Goal: Browse casually: Explore the website without a specific task or goal

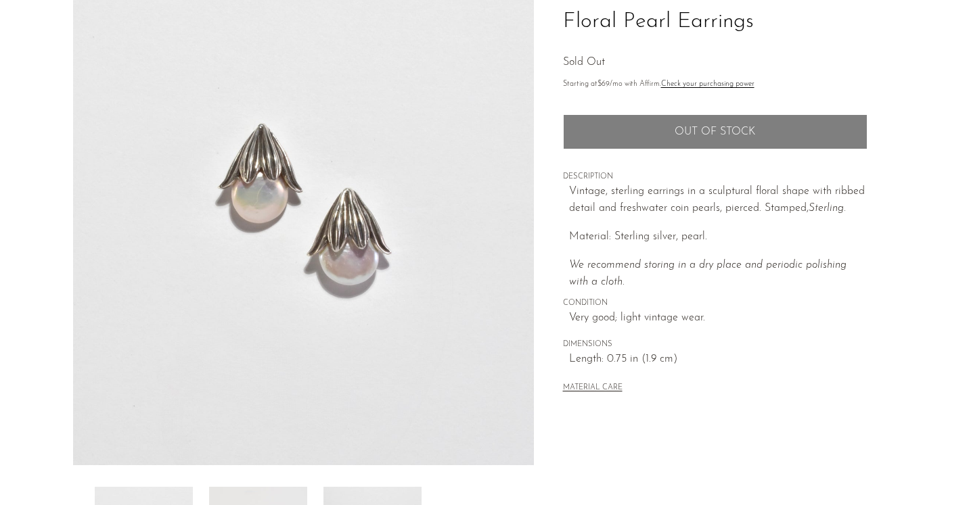
scroll to position [106, 0]
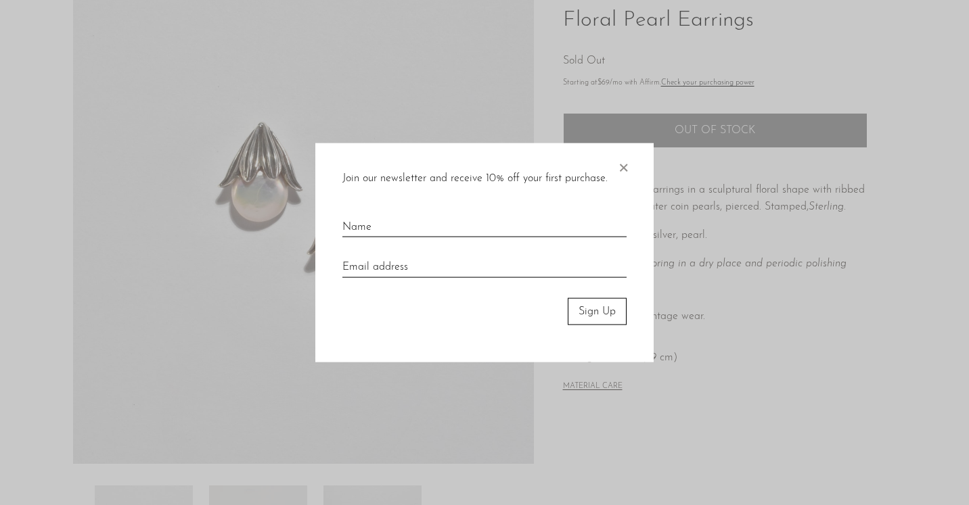
click at [624, 169] on span "×" at bounding box center [623, 164] width 14 height 43
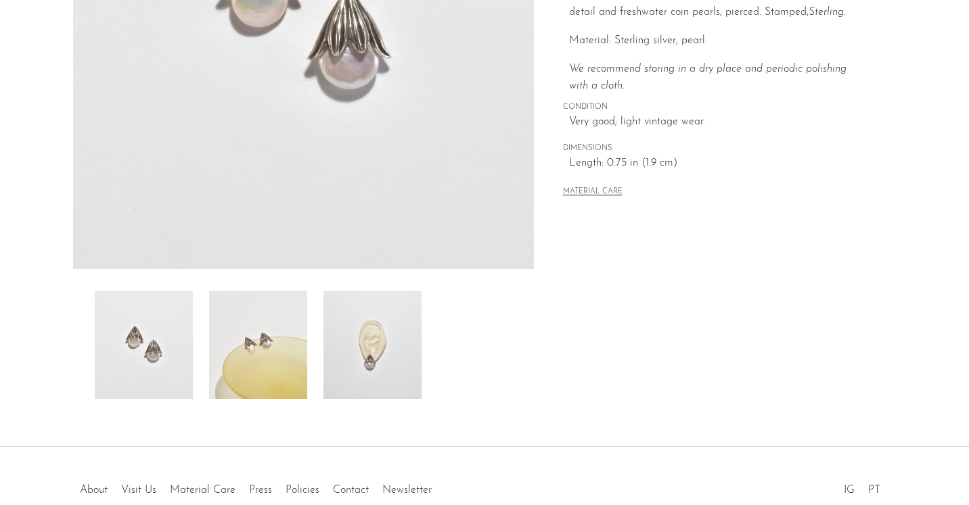
scroll to position [311, 0]
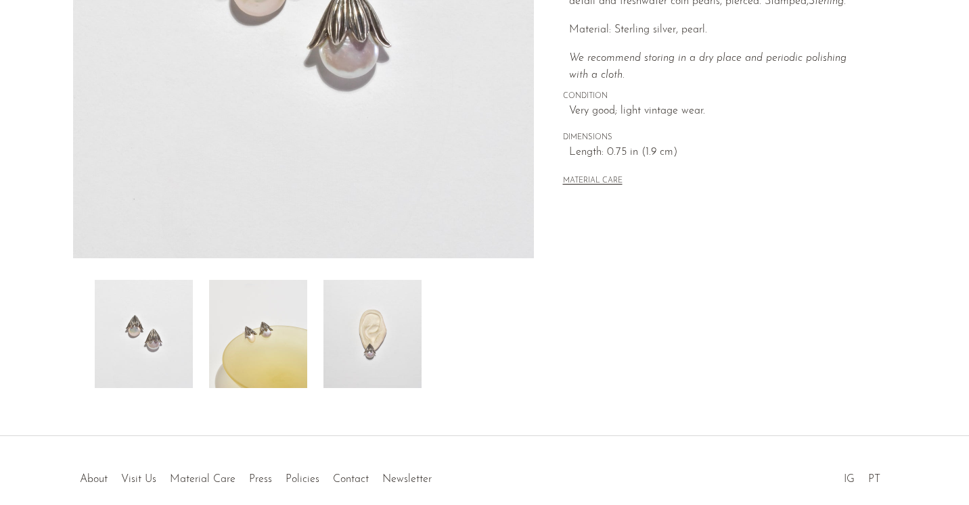
click at [374, 332] on img at bounding box center [372, 334] width 98 height 108
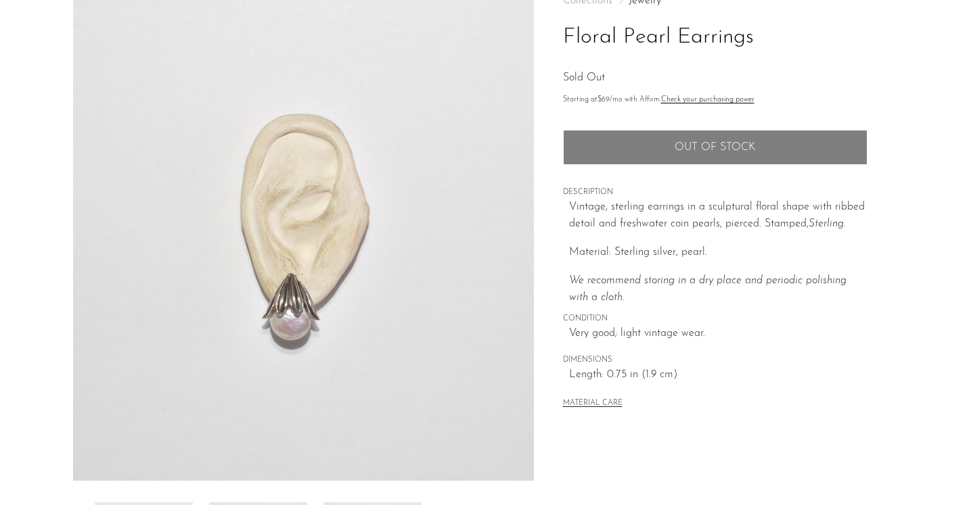
scroll to position [172, 0]
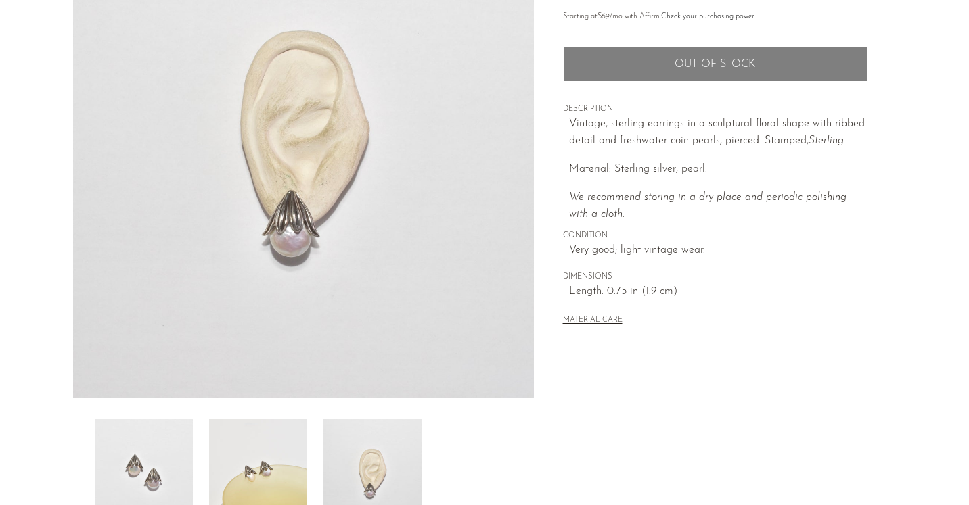
click at [261, 466] on img at bounding box center [258, 473] width 98 height 108
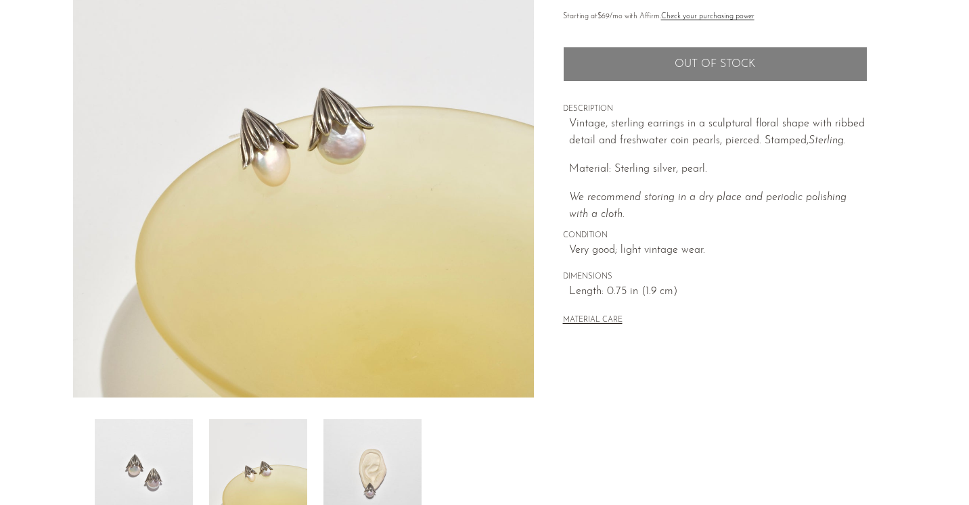
click at [154, 477] on img at bounding box center [144, 473] width 98 height 108
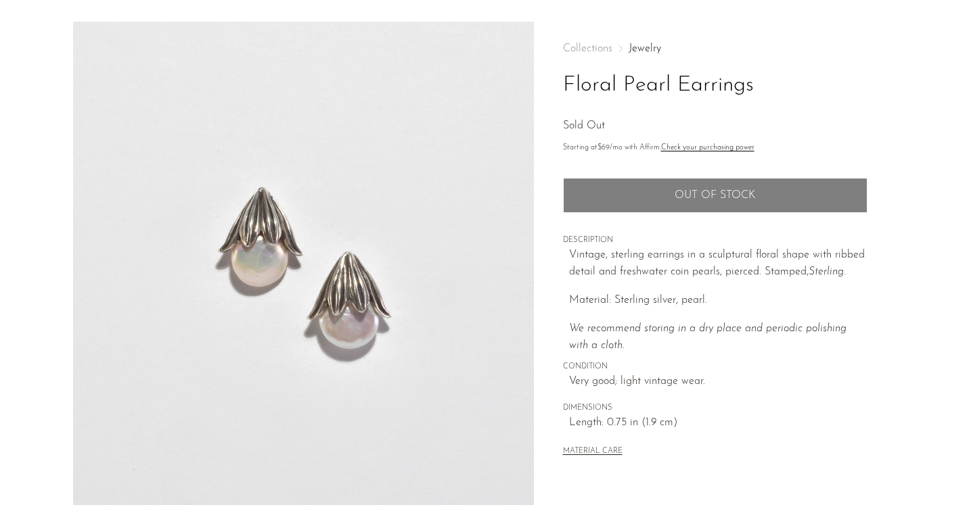
scroll to position [0, 0]
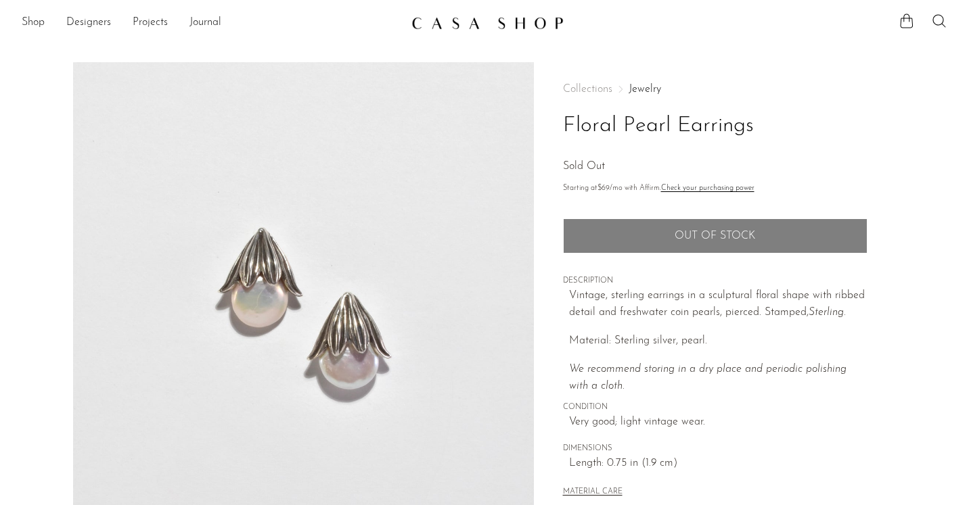
click at [447, 14] on link at bounding box center [484, 23] width 146 height 24
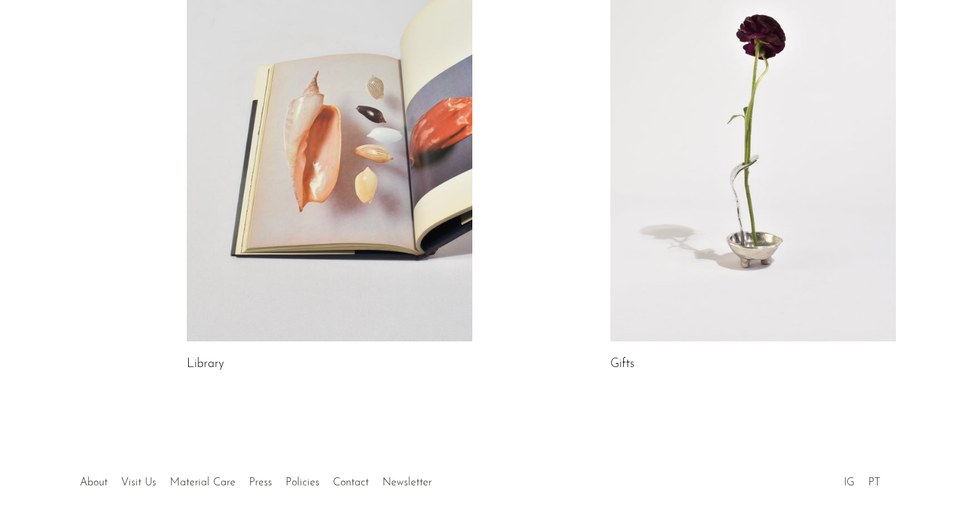
scroll to position [744, 0]
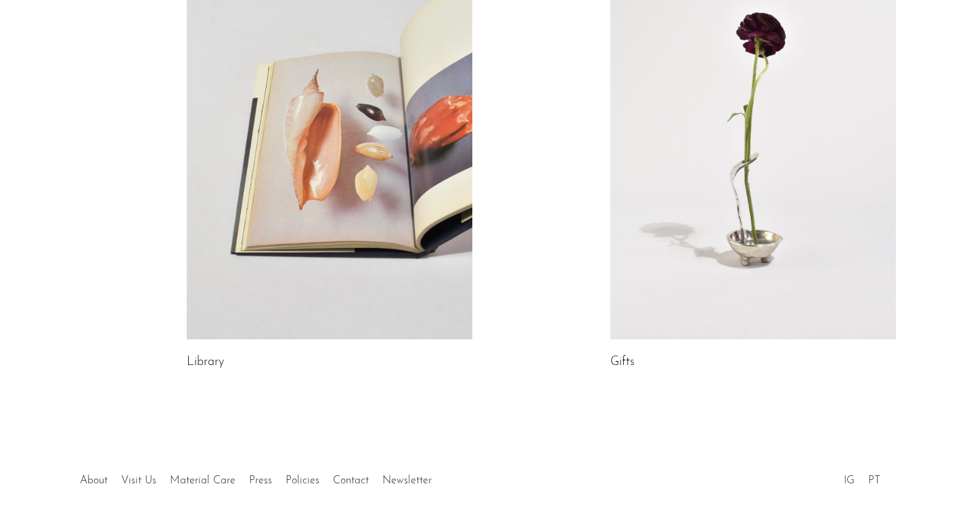
click at [306, 116] on link at bounding box center [330, 140] width 286 height 400
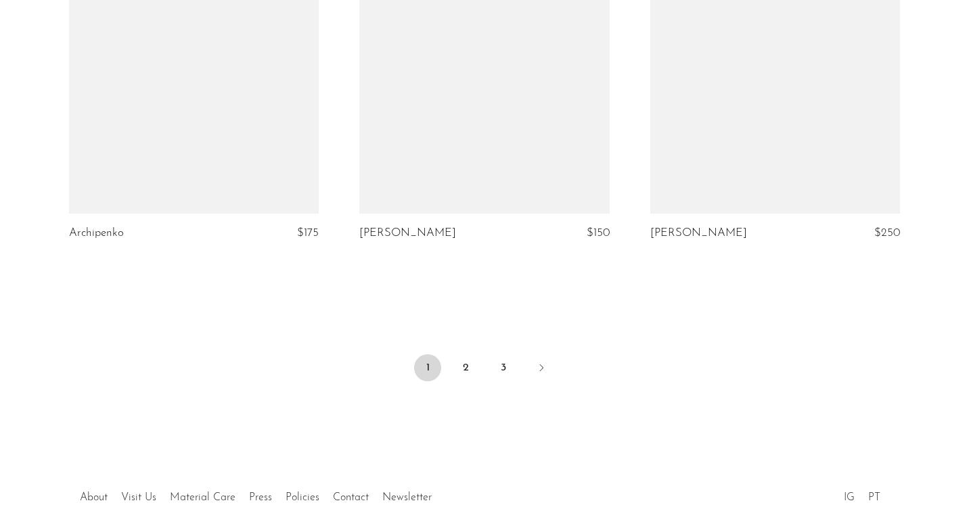
scroll to position [4903, 0]
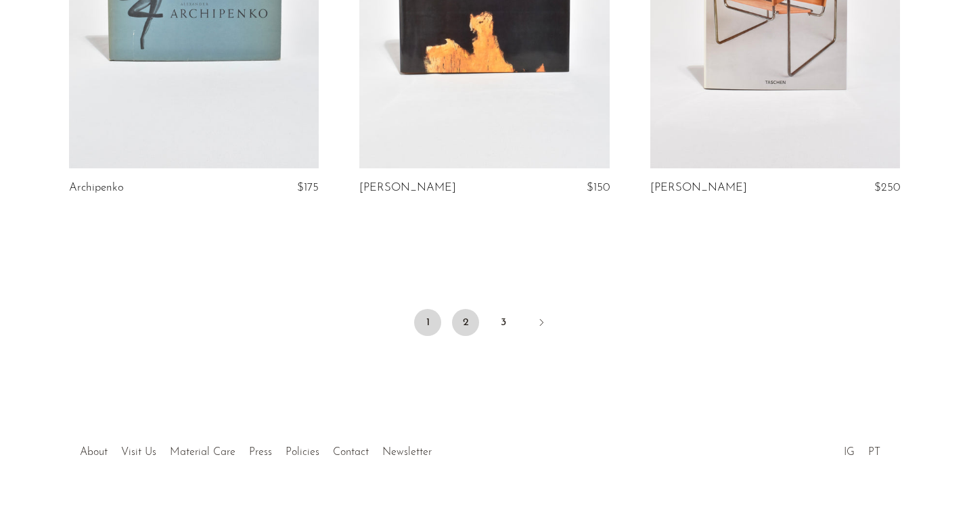
click at [463, 309] on link "2" at bounding box center [465, 322] width 27 height 27
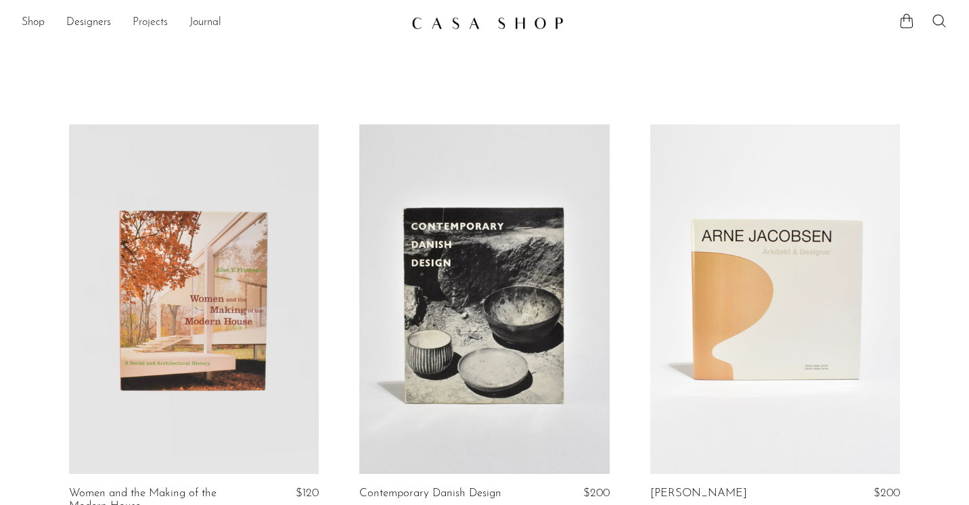
click at [148, 23] on link "Projects" at bounding box center [150, 23] width 35 height 18
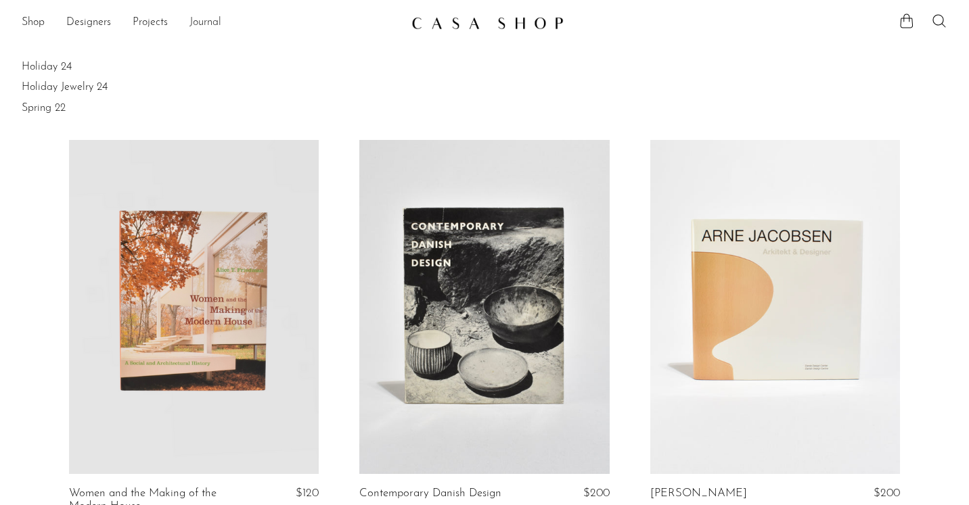
click at [198, 24] on link "Journal" at bounding box center [205, 23] width 32 height 18
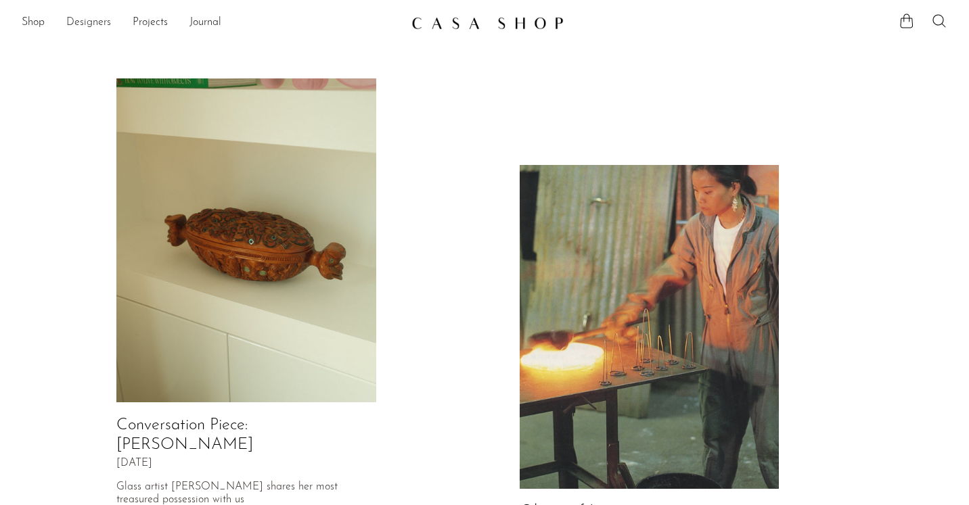
click at [83, 25] on link "Designers" at bounding box center [88, 23] width 45 height 18
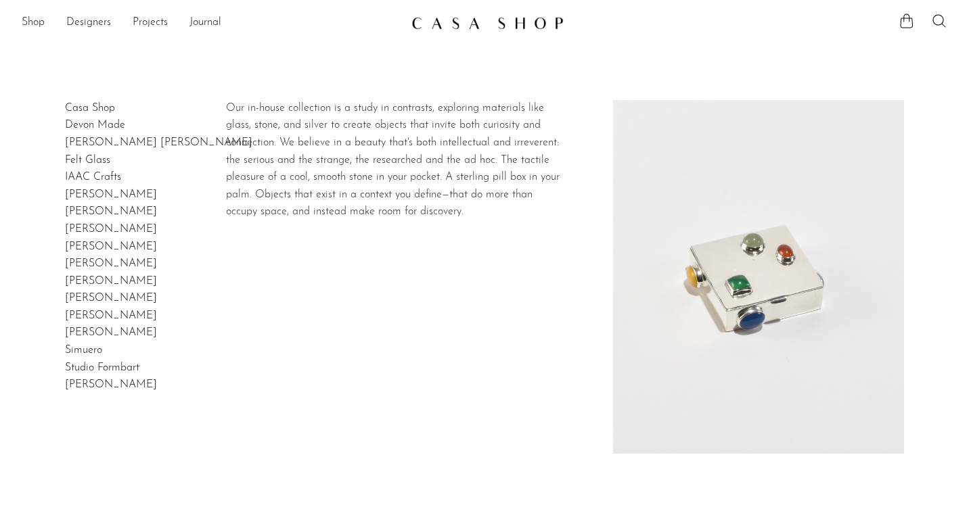
click at [78, 110] on link "Casa Shop" at bounding box center [90, 108] width 50 height 11
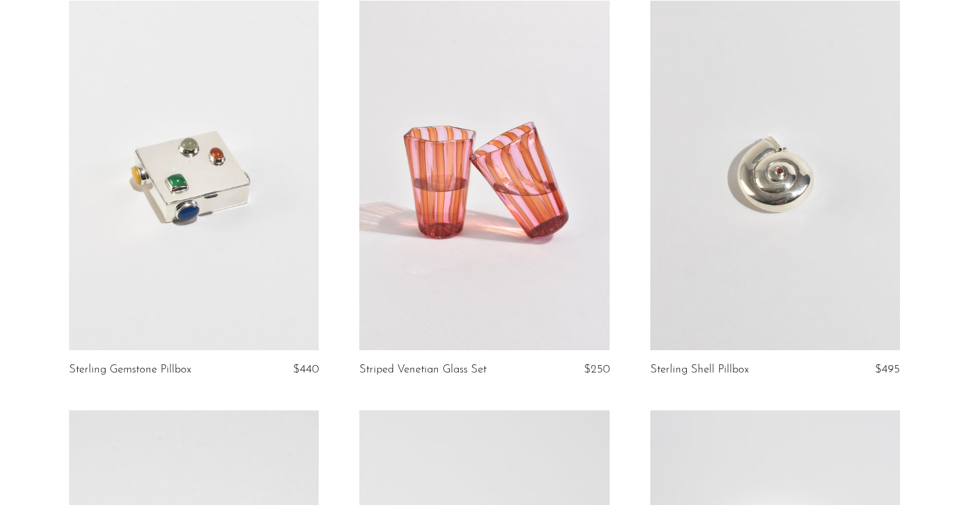
scroll to position [238, 0]
click at [201, 135] on link at bounding box center [194, 177] width 250 height 350
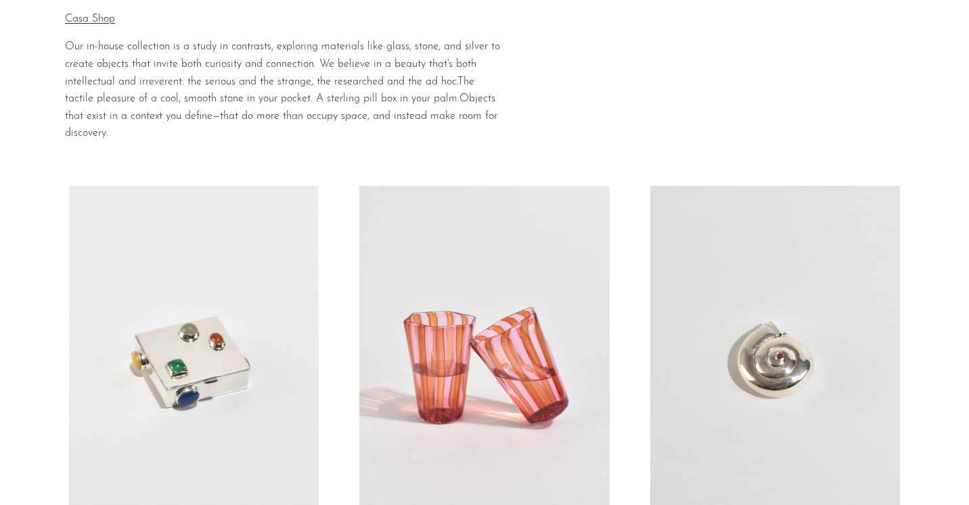
scroll to position [0, 0]
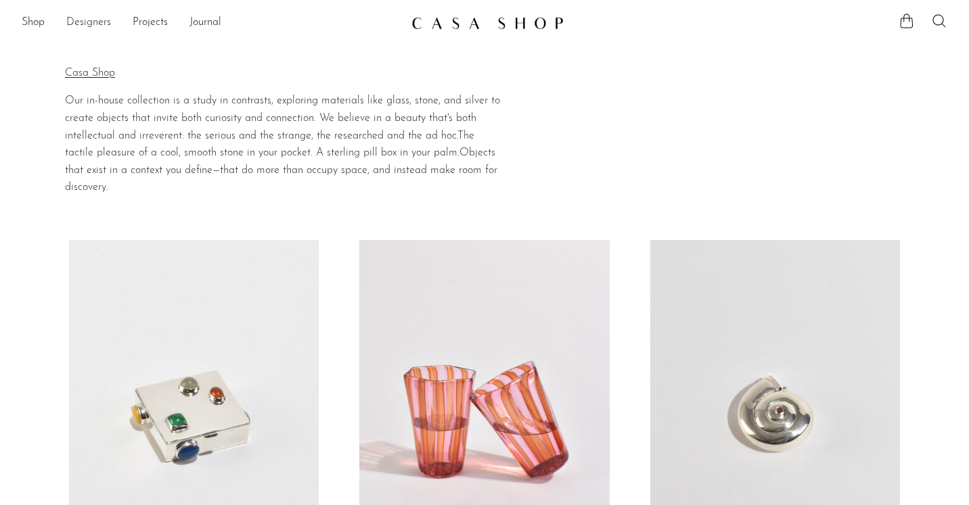
click at [93, 24] on link "Designers" at bounding box center [88, 23] width 45 height 18
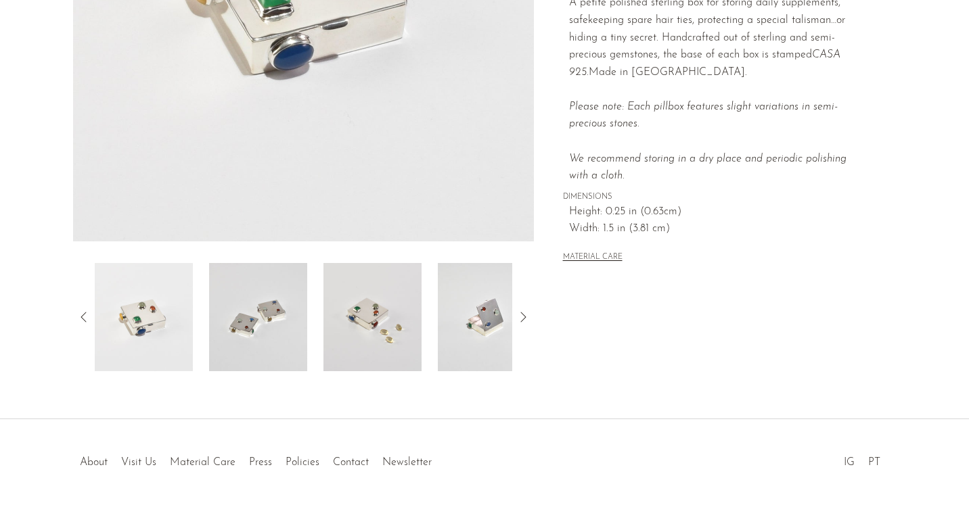
scroll to position [333, 0]
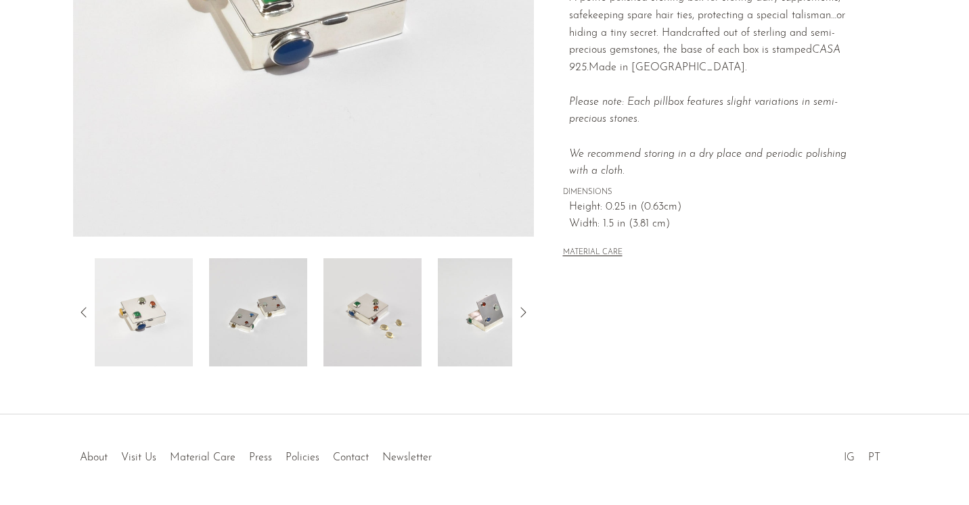
click at [526, 313] on icon at bounding box center [523, 312] width 16 height 16
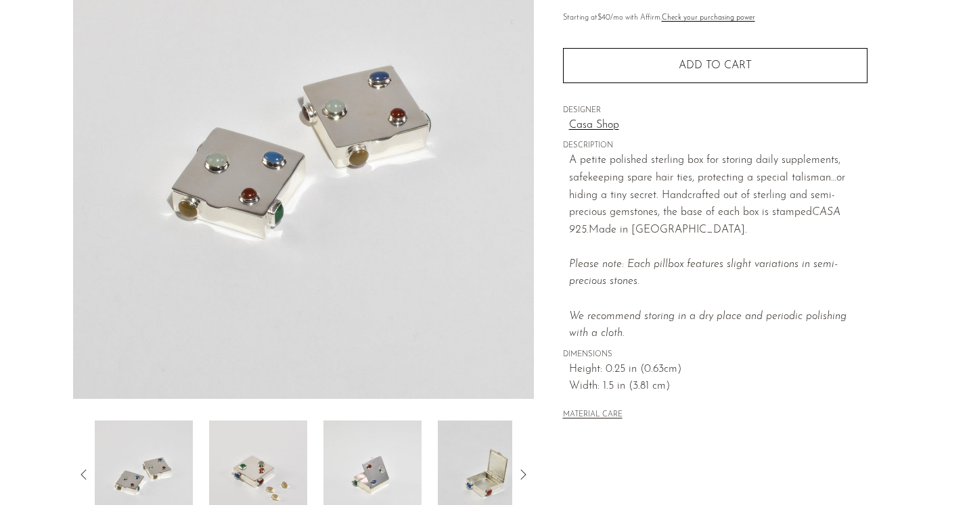
scroll to position [204, 0]
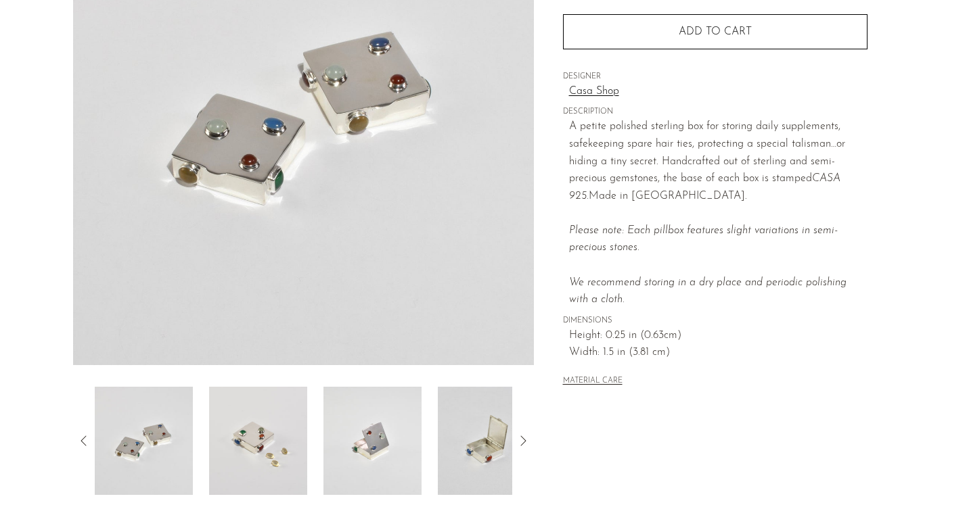
click at [522, 444] on icon at bounding box center [523, 441] width 16 height 16
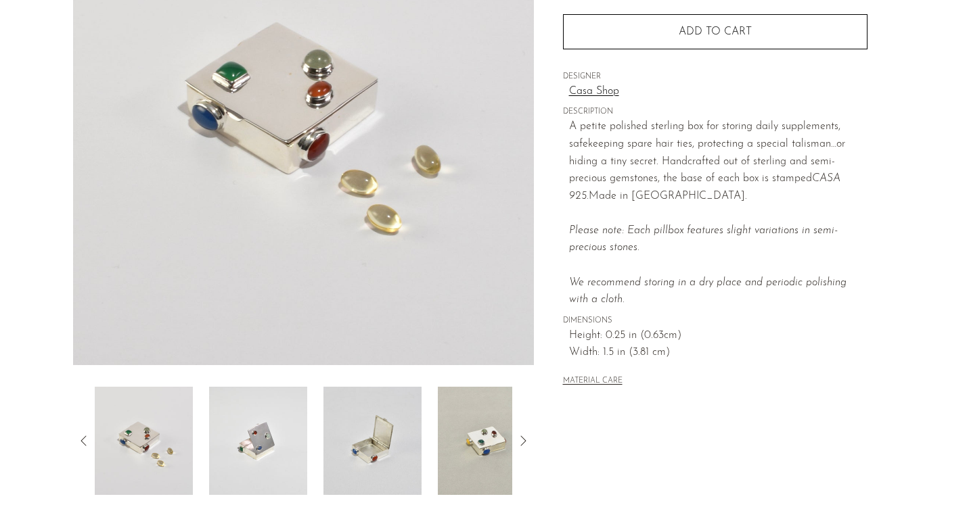
click at [522, 444] on icon at bounding box center [523, 441] width 16 height 16
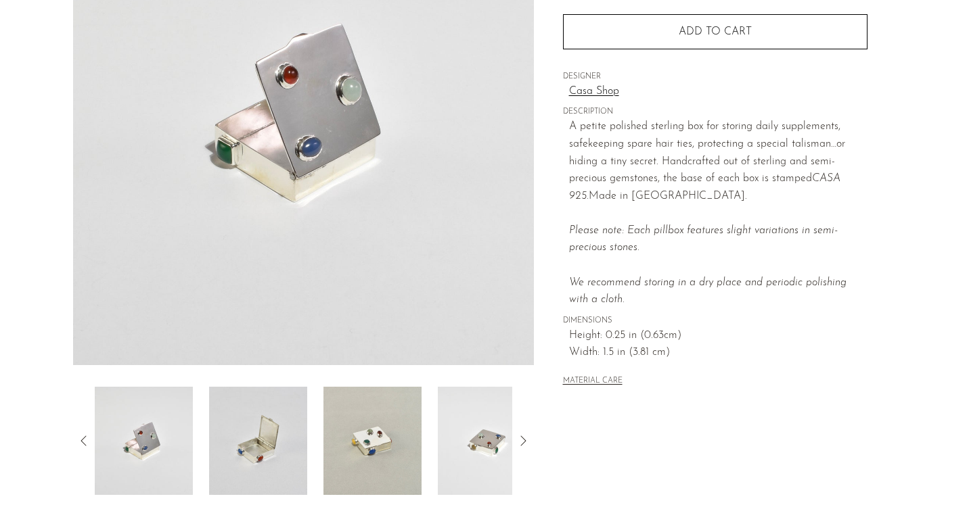
click at [522, 444] on icon at bounding box center [523, 441] width 16 height 16
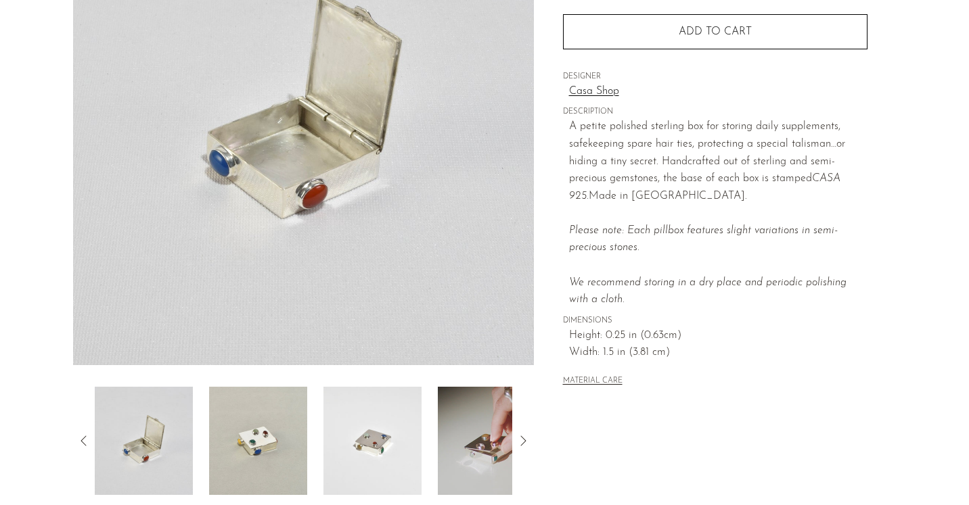
click at [522, 444] on icon at bounding box center [523, 441] width 16 height 16
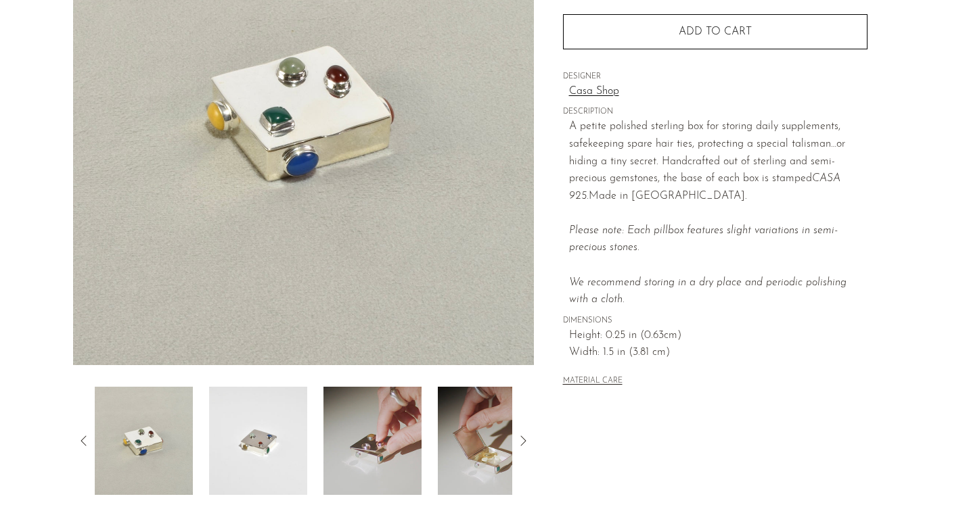
click at [522, 444] on icon at bounding box center [523, 441] width 16 height 16
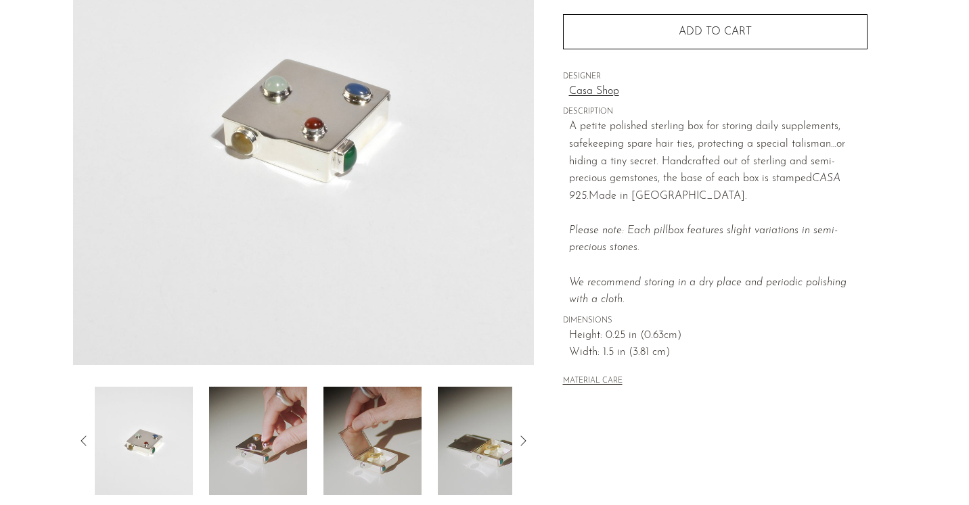
click at [522, 444] on icon at bounding box center [523, 441] width 16 height 16
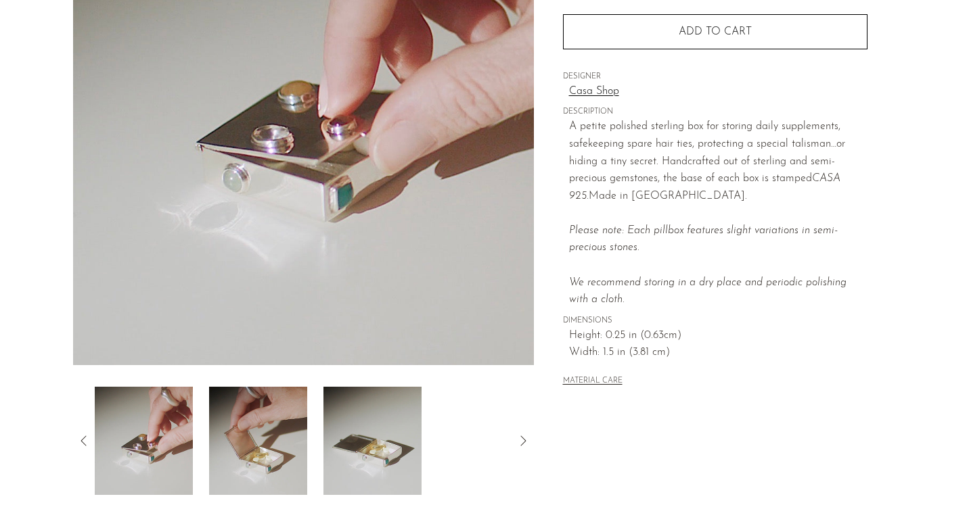
click at [522, 444] on icon at bounding box center [523, 441] width 16 height 16
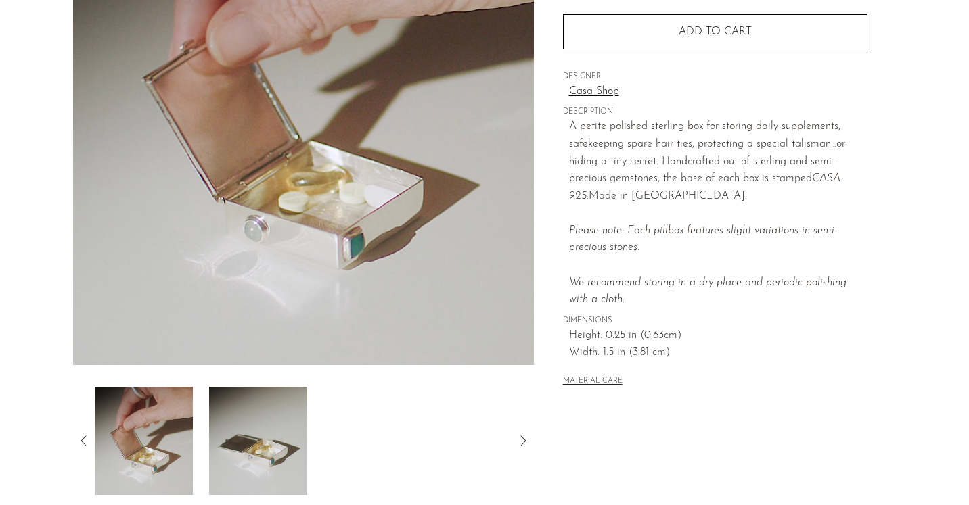
click at [522, 444] on icon at bounding box center [523, 441] width 16 height 16
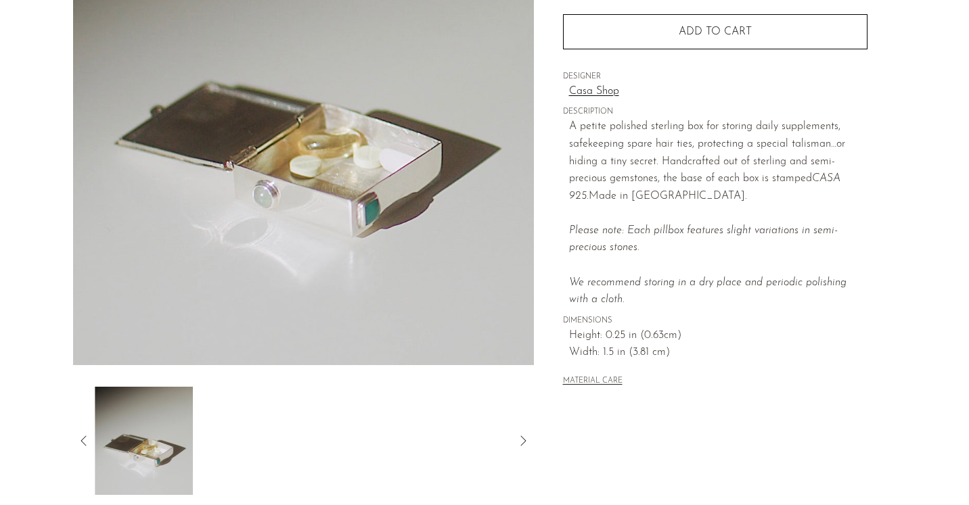
click at [522, 444] on icon at bounding box center [523, 441] width 16 height 16
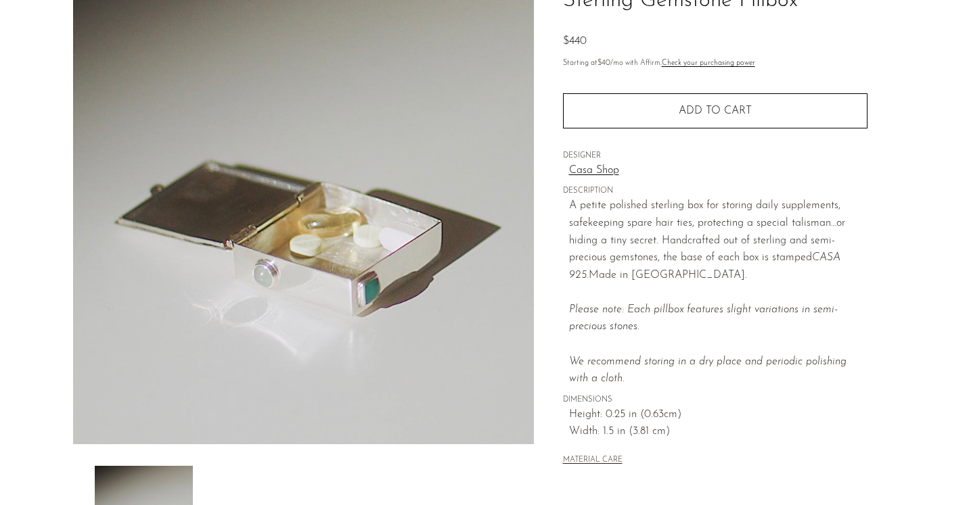
scroll to position [0, 0]
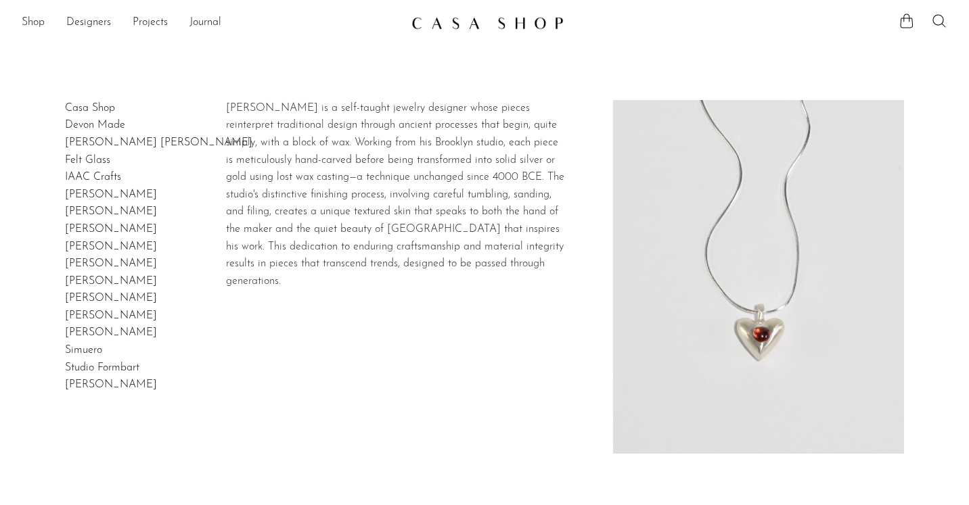
click at [93, 146] on link "[PERSON_NAME] [PERSON_NAME]" at bounding box center [158, 142] width 187 height 11
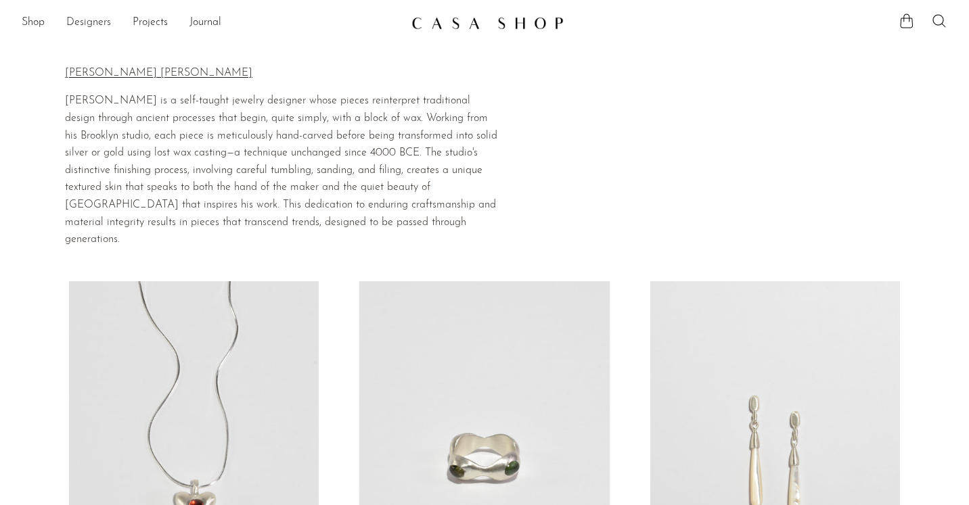
click at [94, 20] on link "Designers" at bounding box center [88, 23] width 45 height 18
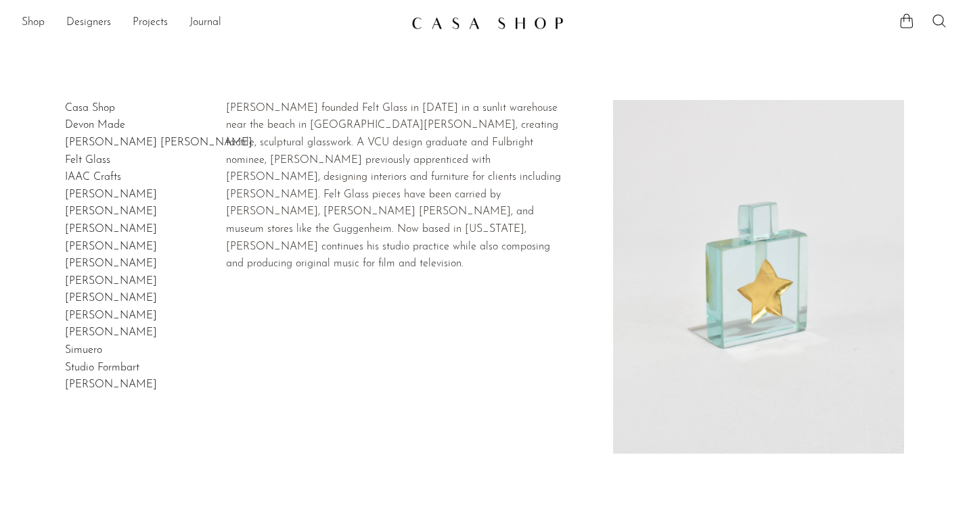
click at [95, 162] on link "Felt Glass" at bounding box center [87, 160] width 45 height 11
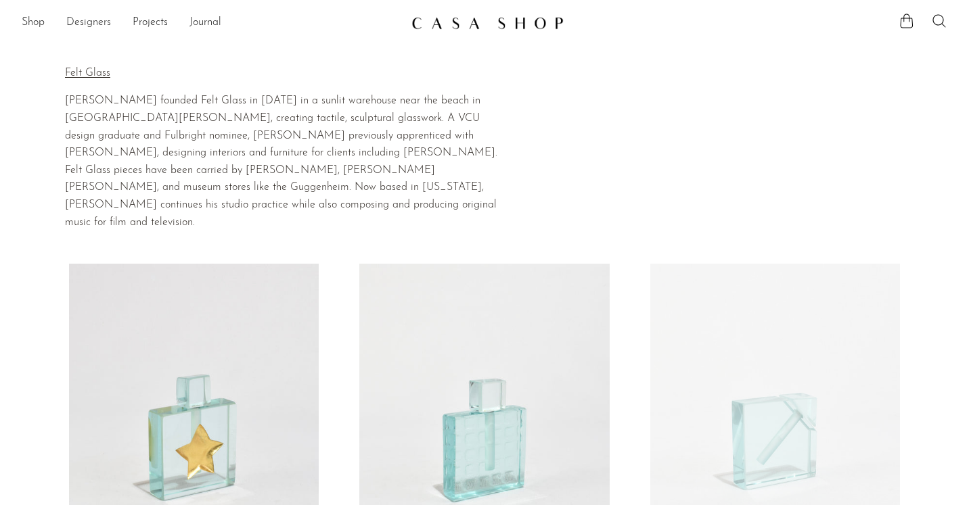
click at [83, 17] on link "Designers" at bounding box center [88, 23] width 45 height 18
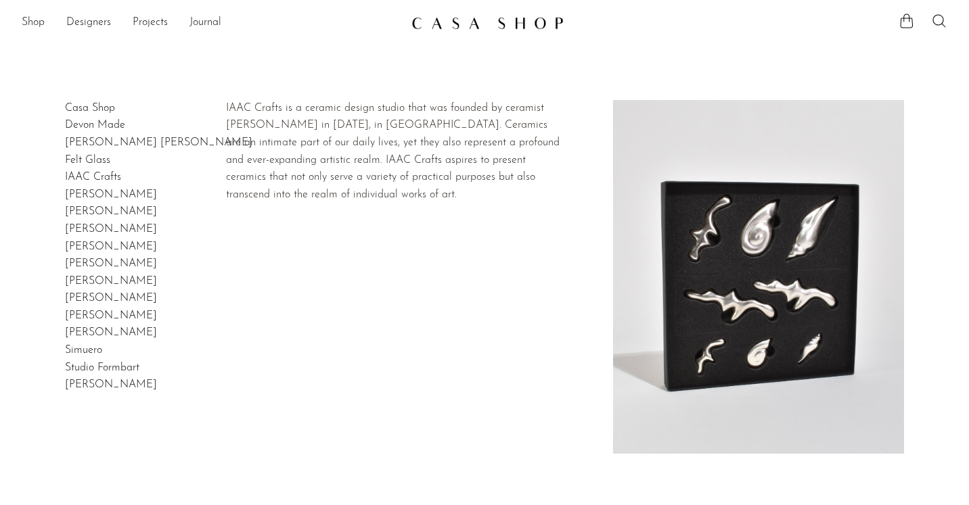
click at [85, 182] on link "IAAC Crafts" at bounding box center [93, 177] width 56 height 11
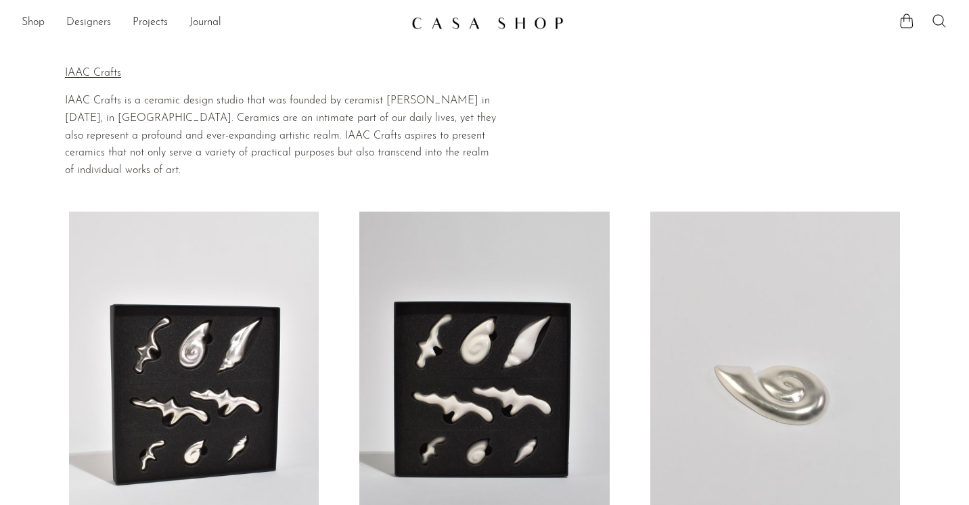
click at [88, 23] on link "Designers" at bounding box center [88, 23] width 45 height 18
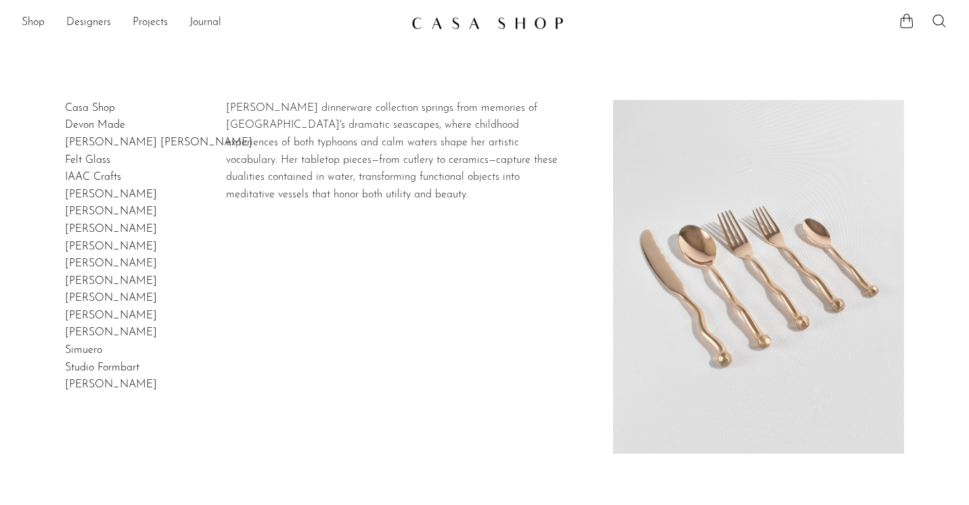
click at [82, 198] on link "[PERSON_NAME]" at bounding box center [111, 194] width 92 height 11
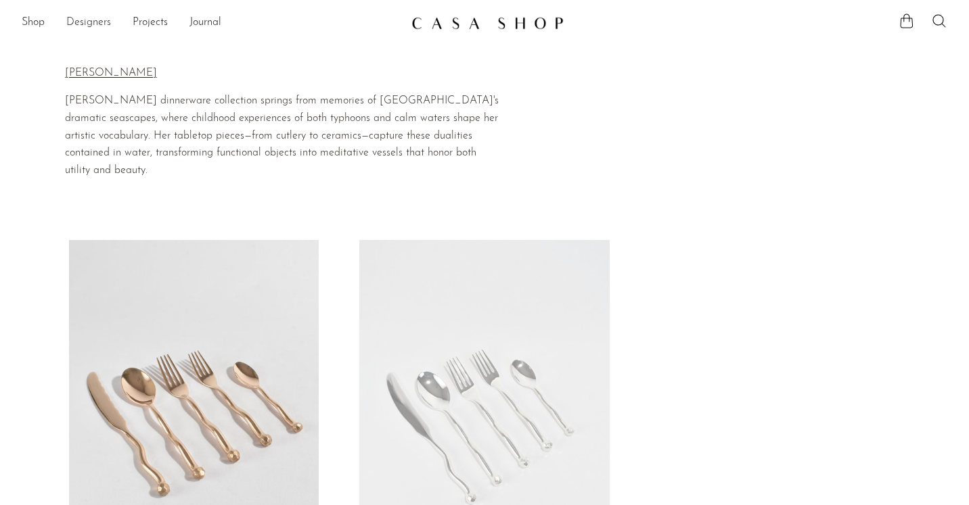
click at [84, 22] on link "Designers" at bounding box center [88, 23] width 45 height 18
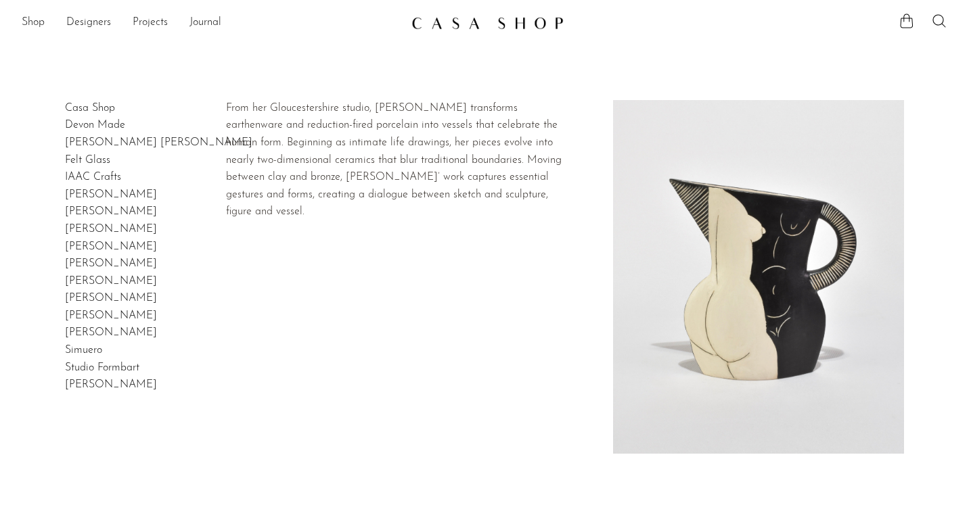
click at [94, 215] on link "[PERSON_NAME]" at bounding box center [111, 211] width 92 height 11
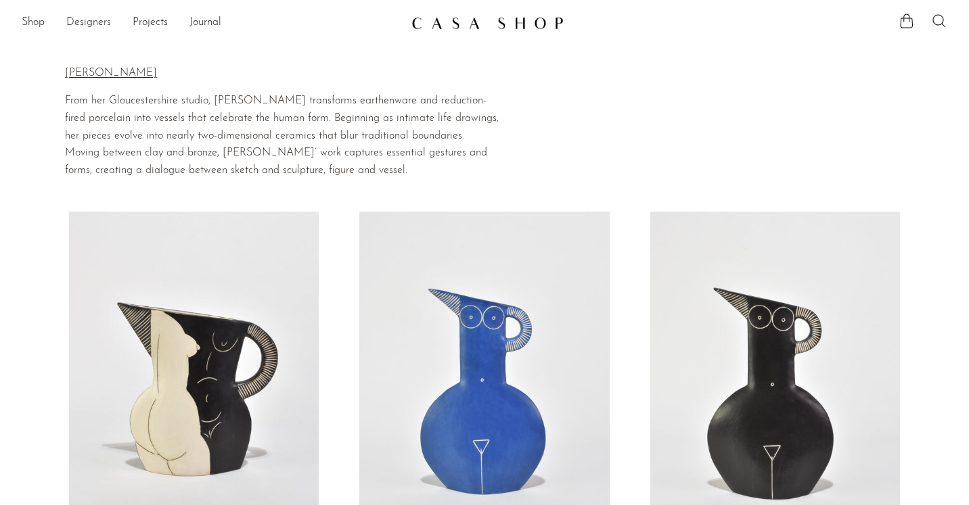
click at [86, 20] on link "Designers" at bounding box center [88, 23] width 45 height 18
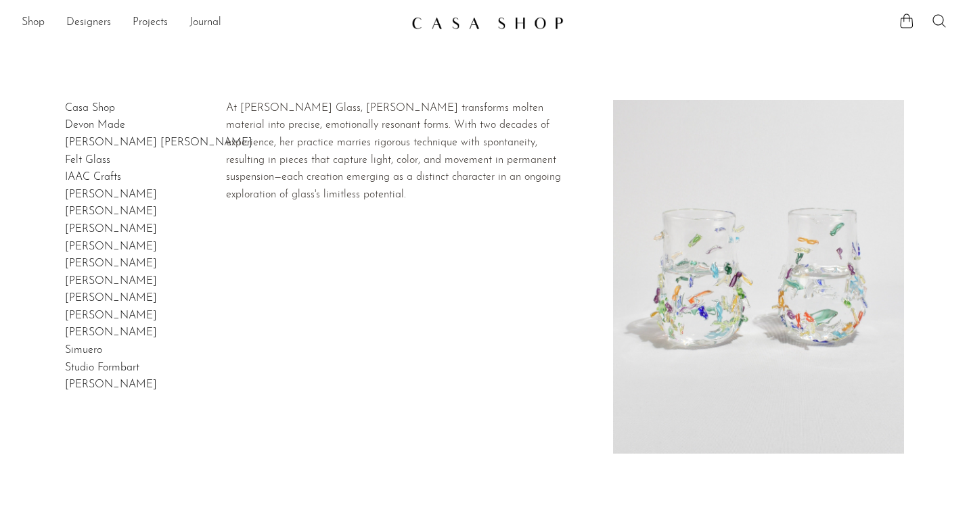
click at [87, 233] on link "[PERSON_NAME]" at bounding box center [111, 229] width 92 height 11
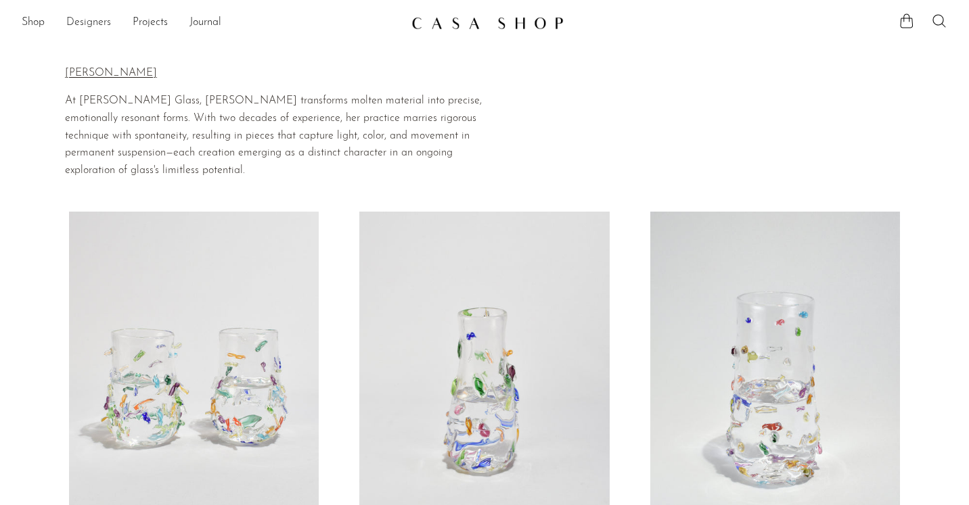
click at [85, 24] on link "Designers" at bounding box center [88, 23] width 45 height 18
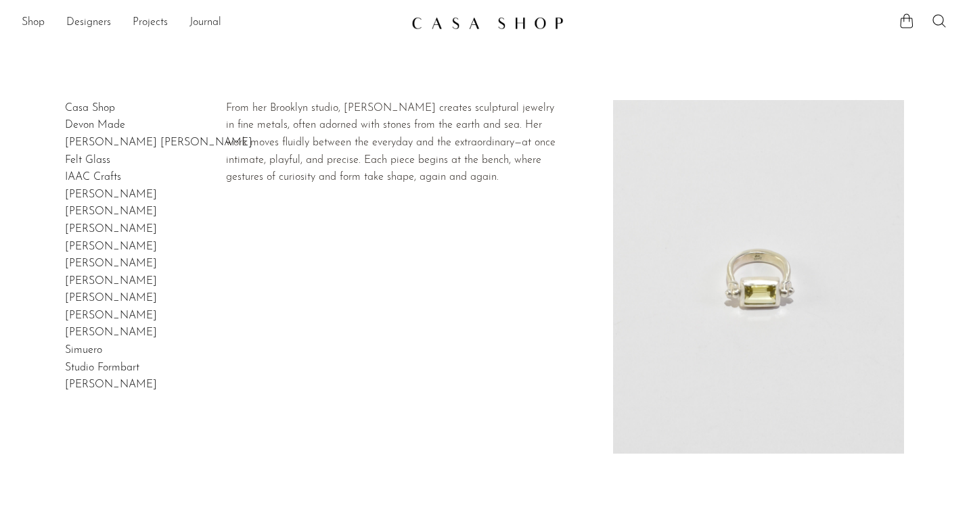
click at [93, 247] on link "[PERSON_NAME]" at bounding box center [111, 247] width 92 height 11
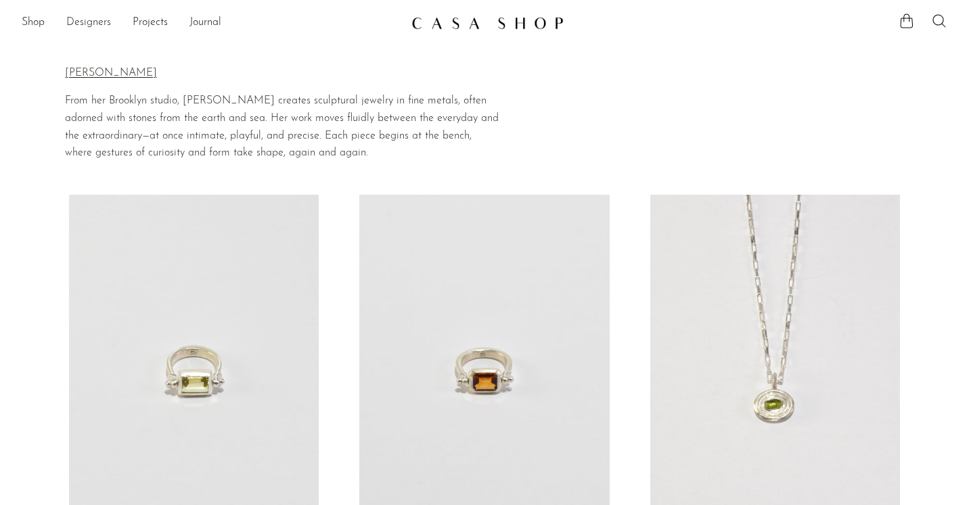
click at [87, 22] on link "Designers" at bounding box center [88, 23] width 45 height 18
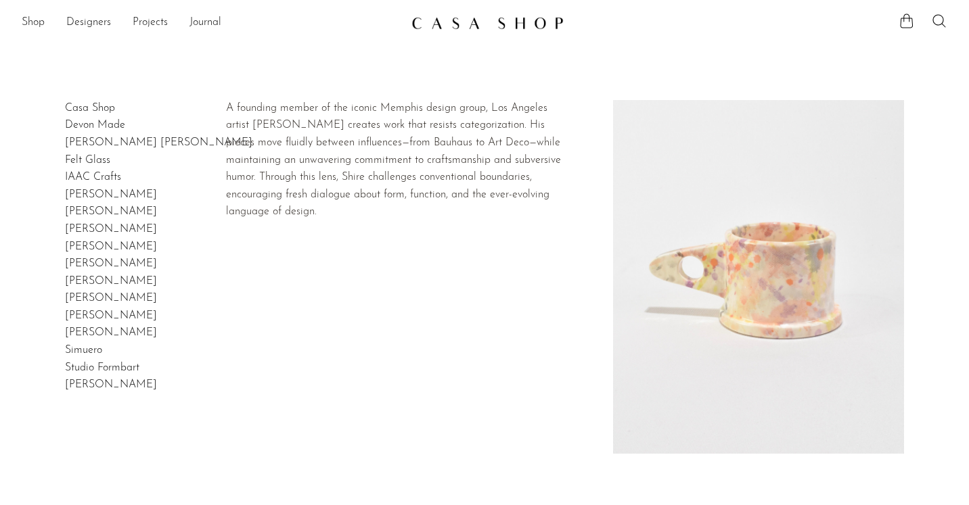
click at [90, 269] on link "Peter Shire" at bounding box center [111, 263] width 92 height 11
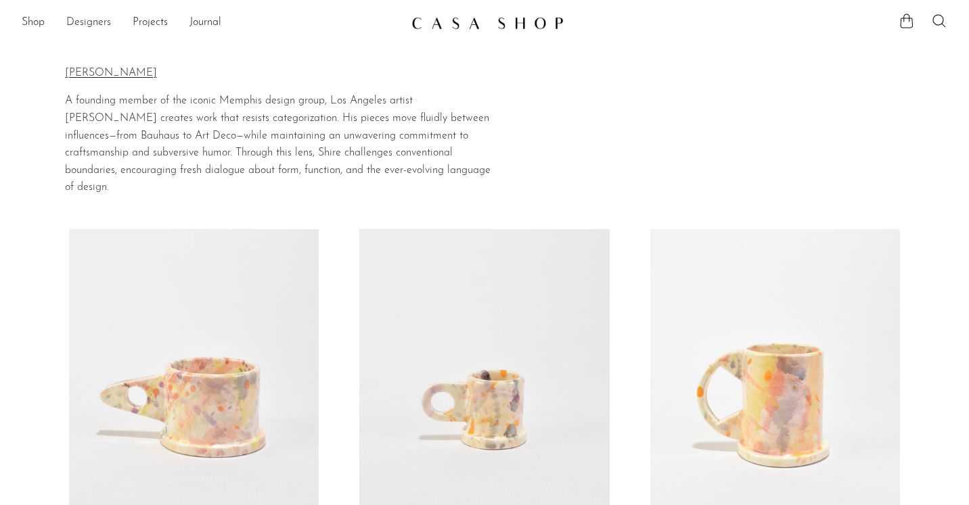
click at [84, 20] on link "Designers" at bounding box center [88, 23] width 45 height 18
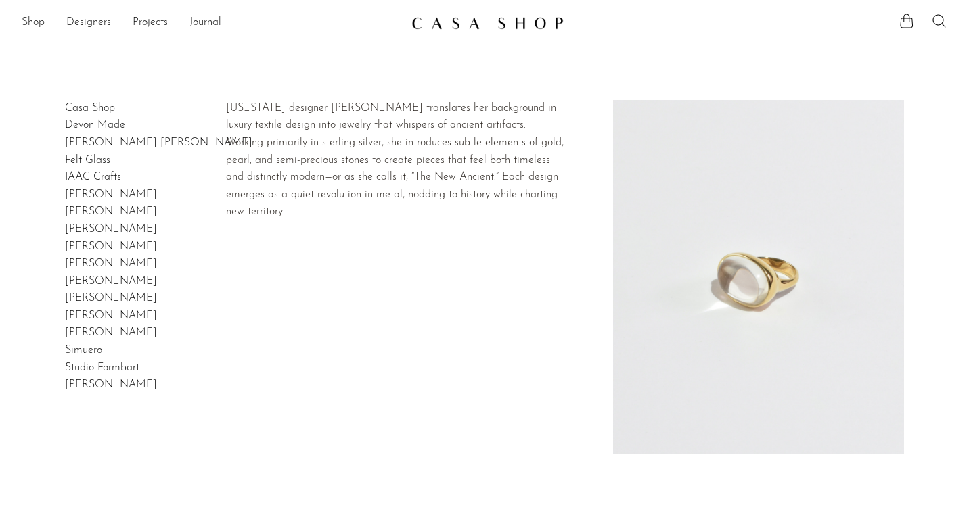
click at [95, 281] on link "[PERSON_NAME]" at bounding box center [111, 281] width 92 height 11
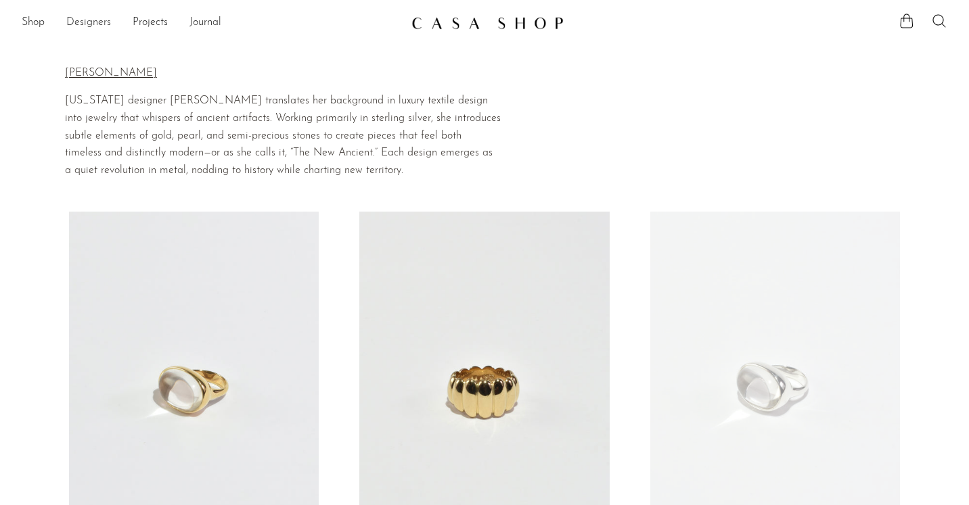
click at [93, 19] on link "Designers" at bounding box center [88, 23] width 45 height 18
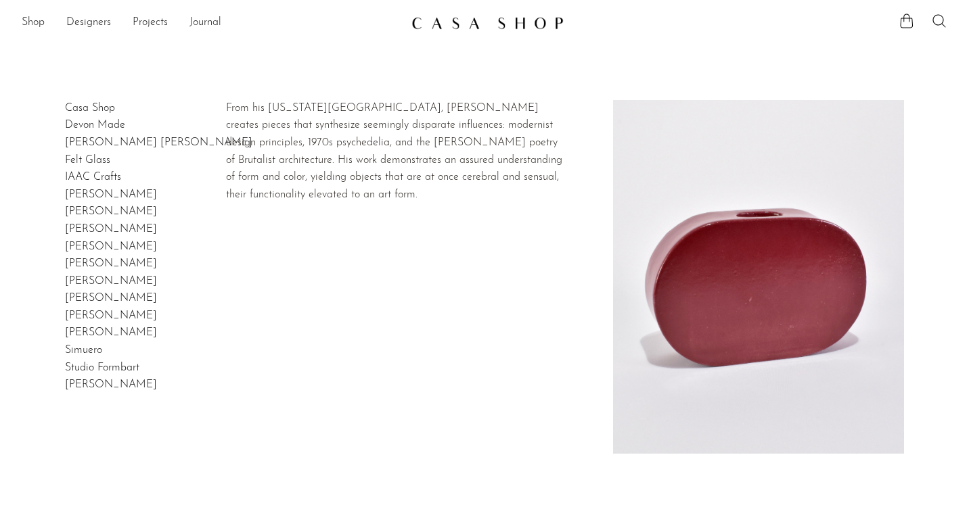
click at [91, 319] on link "[PERSON_NAME]" at bounding box center [111, 316] width 92 height 11
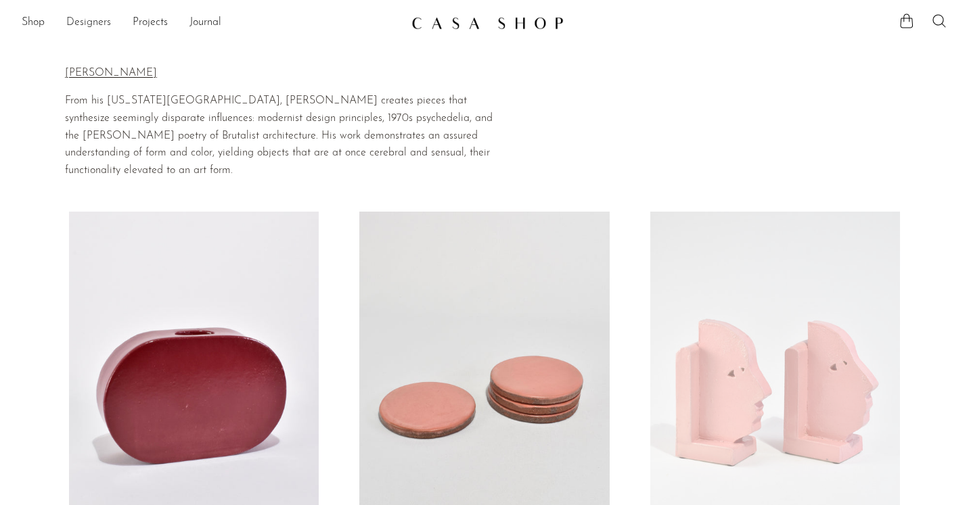
click at [89, 25] on link "Designers" at bounding box center [88, 23] width 45 height 18
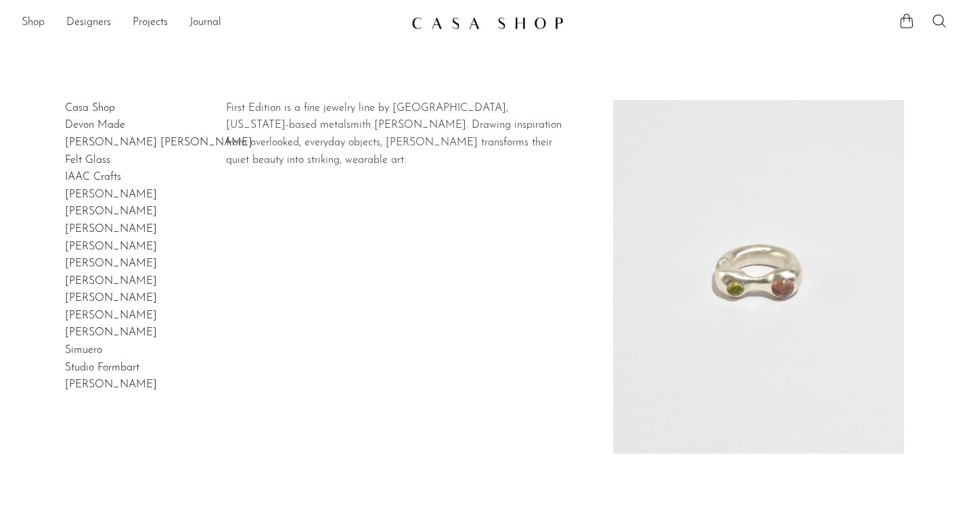
click at [91, 335] on link "[PERSON_NAME]" at bounding box center [111, 332] width 92 height 11
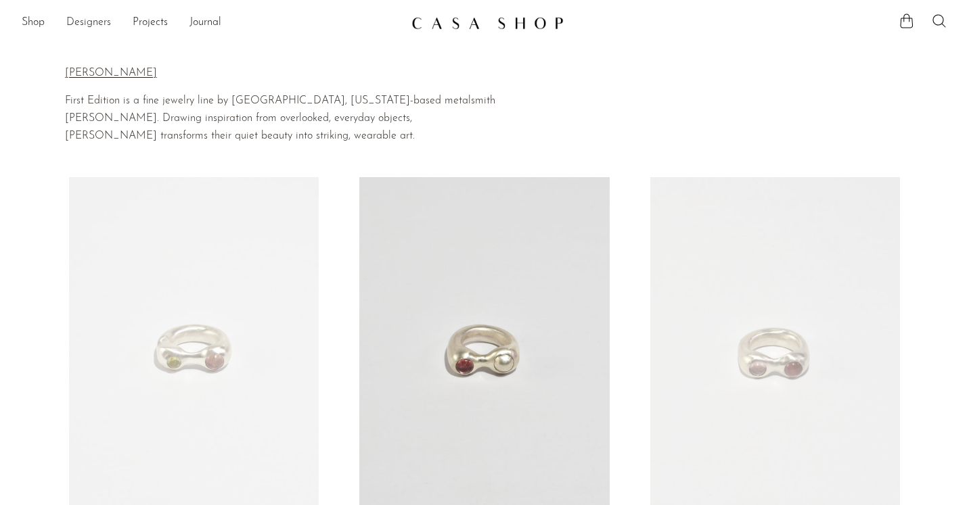
click at [84, 23] on link "Designers" at bounding box center [88, 23] width 45 height 18
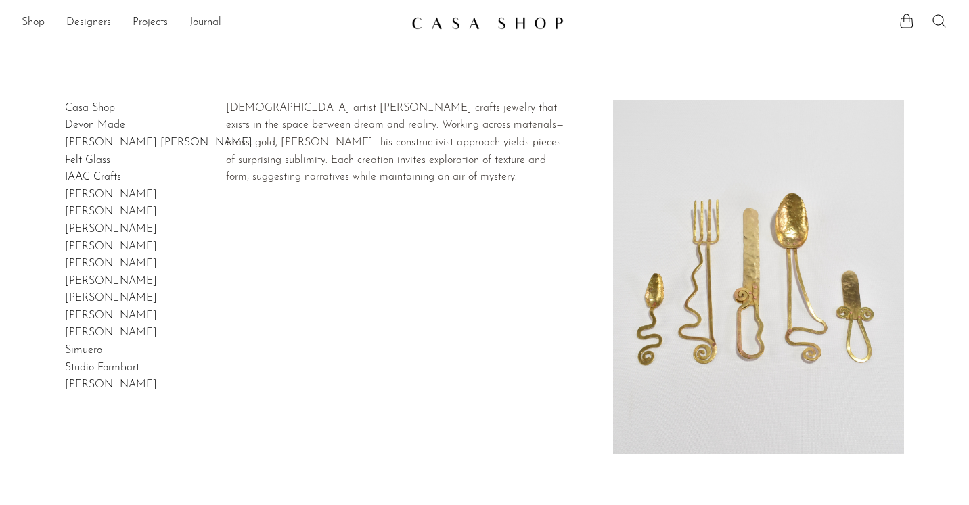
click at [92, 300] on link "[PERSON_NAME]" at bounding box center [111, 298] width 92 height 11
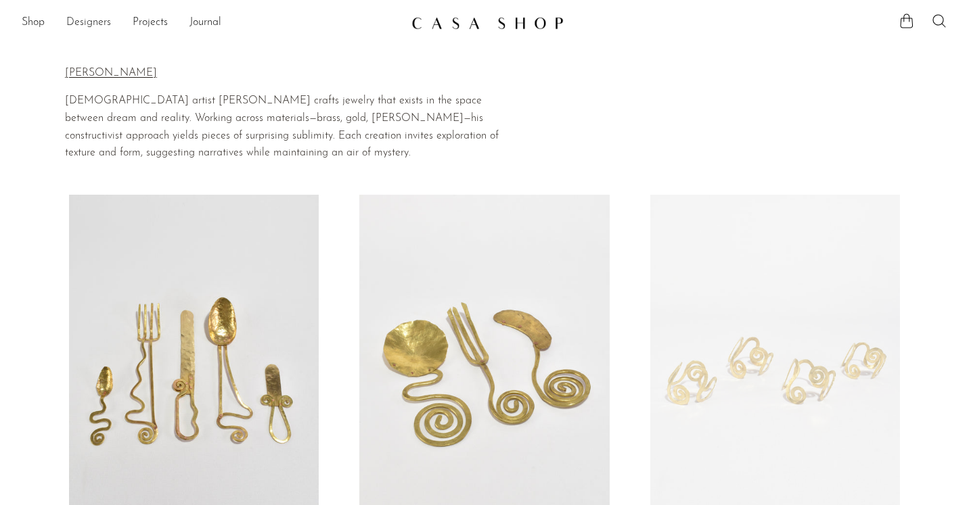
click at [83, 22] on link "Designers" at bounding box center [88, 23] width 45 height 18
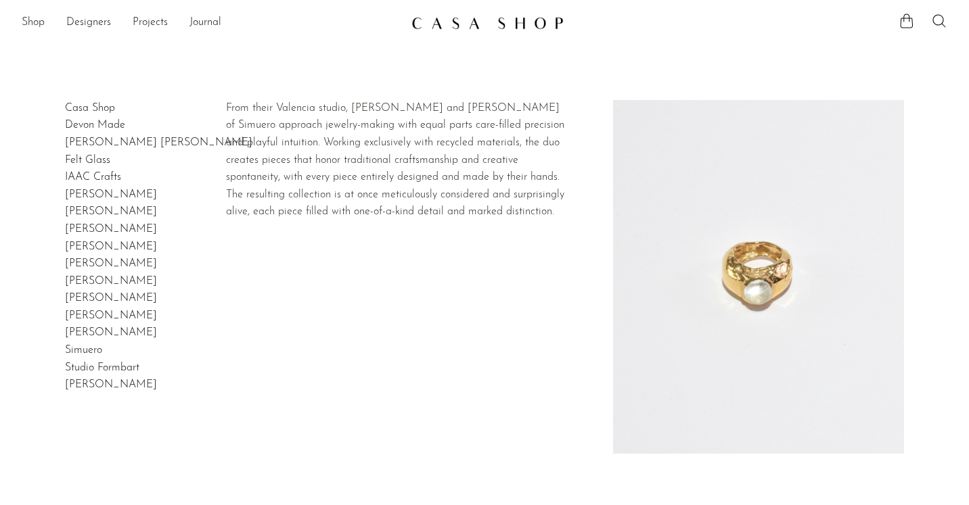
click at [84, 353] on link "Simuero" at bounding box center [83, 350] width 37 height 11
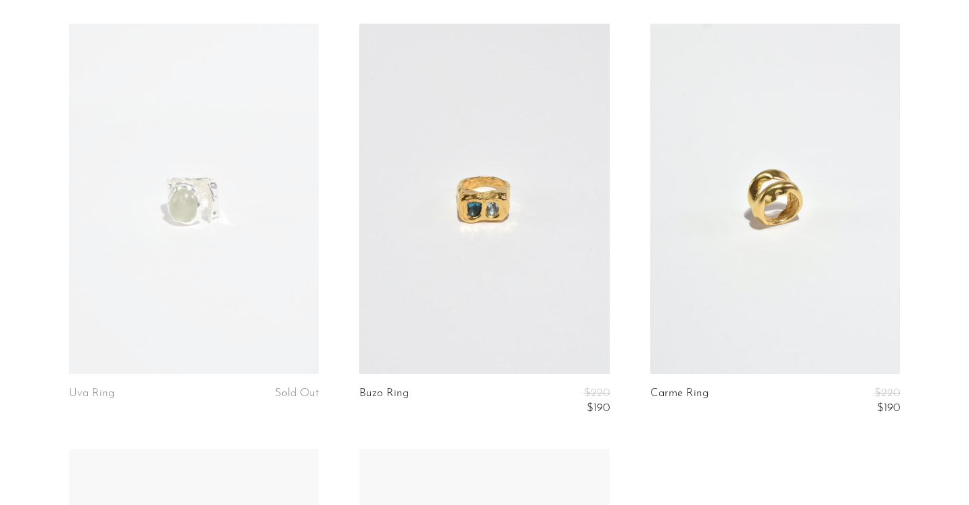
scroll to position [628, 0]
click at [465, 202] on link at bounding box center [484, 201] width 250 height 350
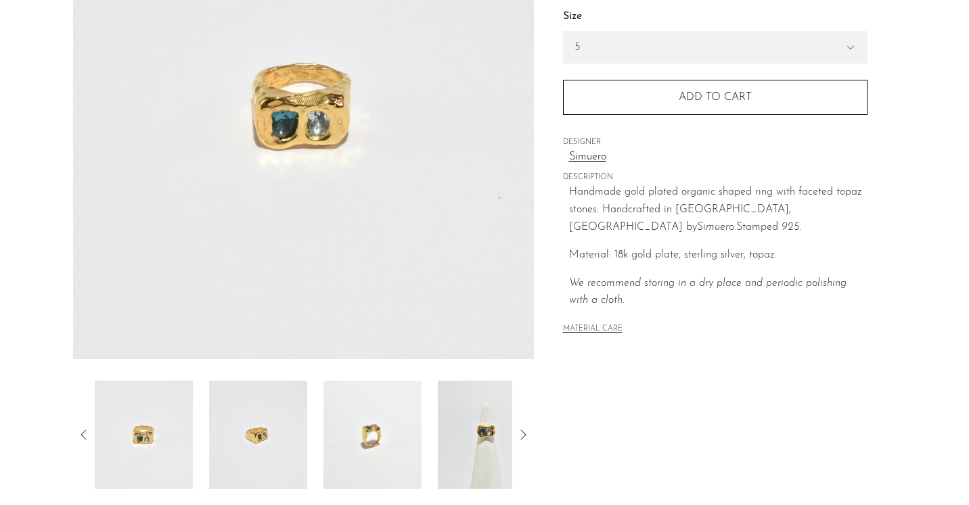
scroll to position [232, 0]
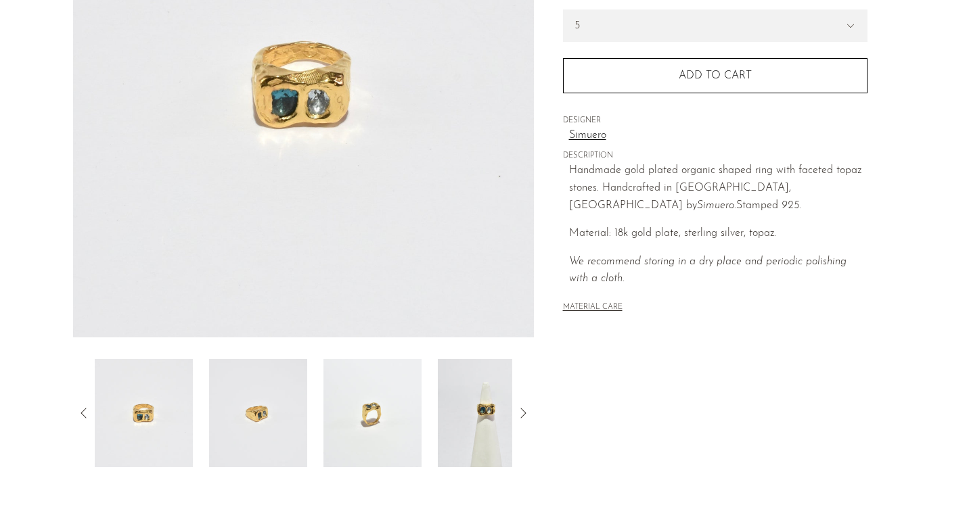
click at [265, 406] on img at bounding box center [258, 413] width 98 height 108
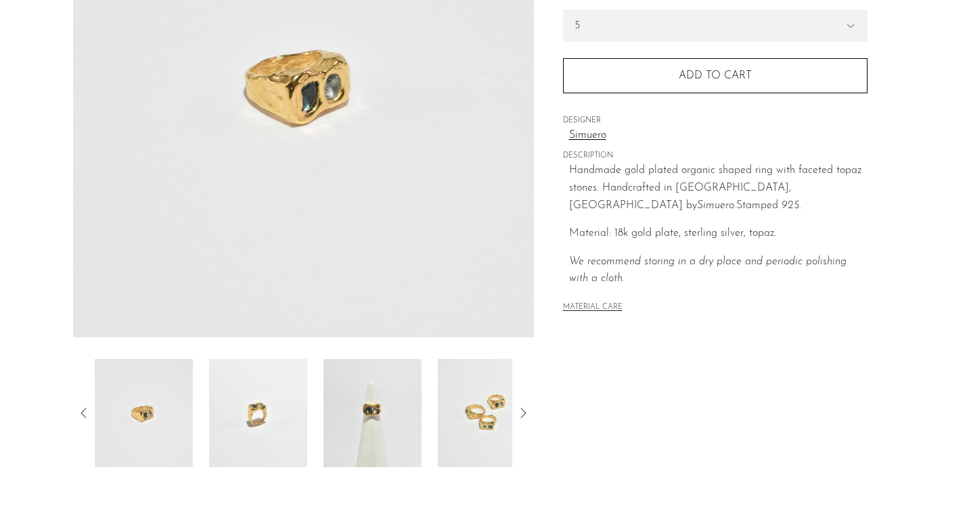
click at [252, 430] on img at bounding box center [258, 413] width 98 height 108
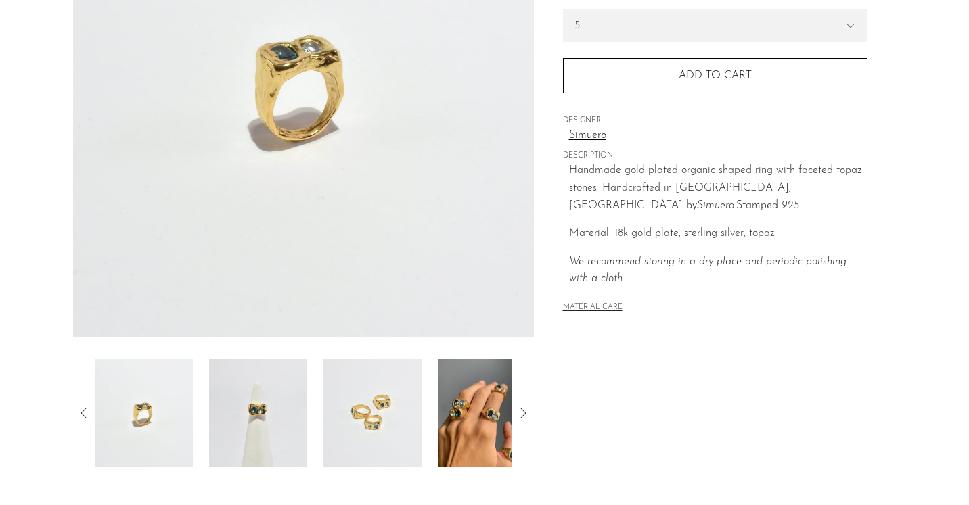
click at [260, 403] on img at bounding box center [258, 413] width 98 height 108
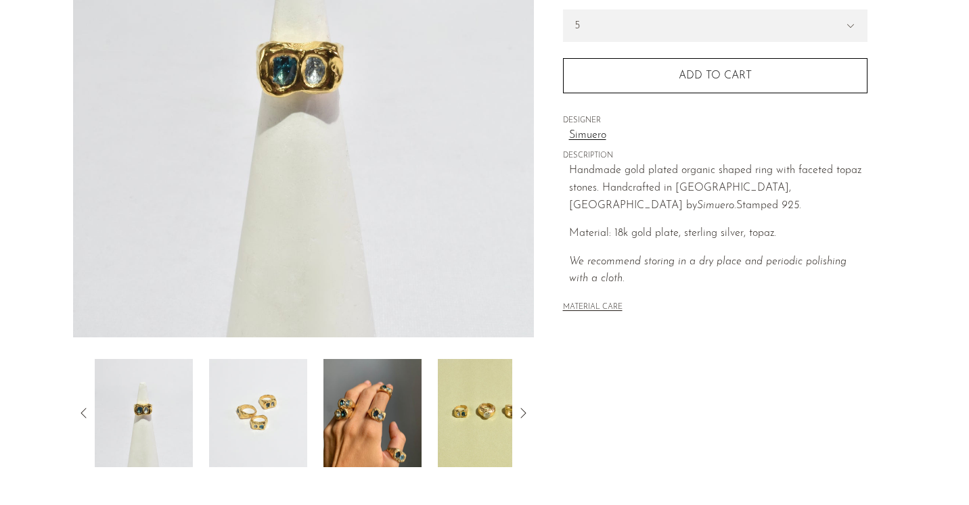
click at [260, 403] on img at bounding box center [258, 413] width 98 height 108
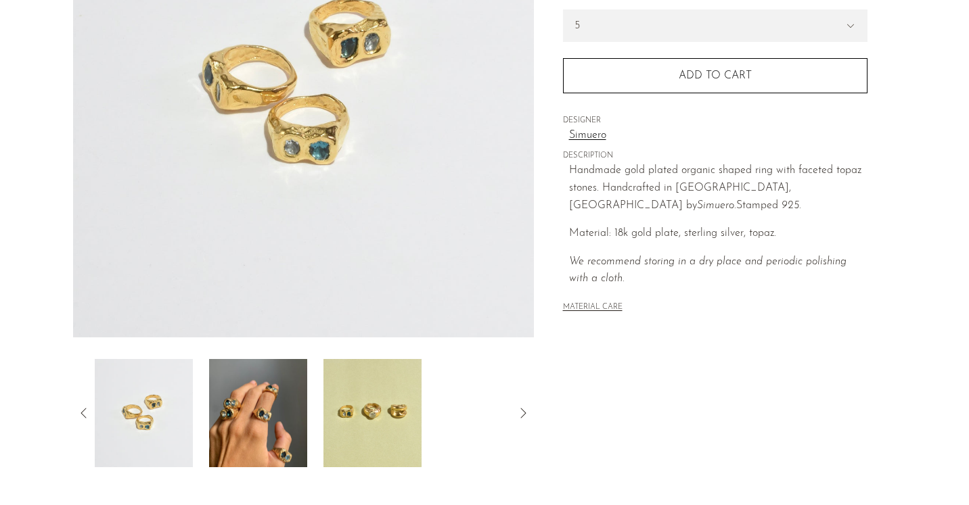
click at [258, 407] on img at bounding box center [258, 413] width 98 height 108
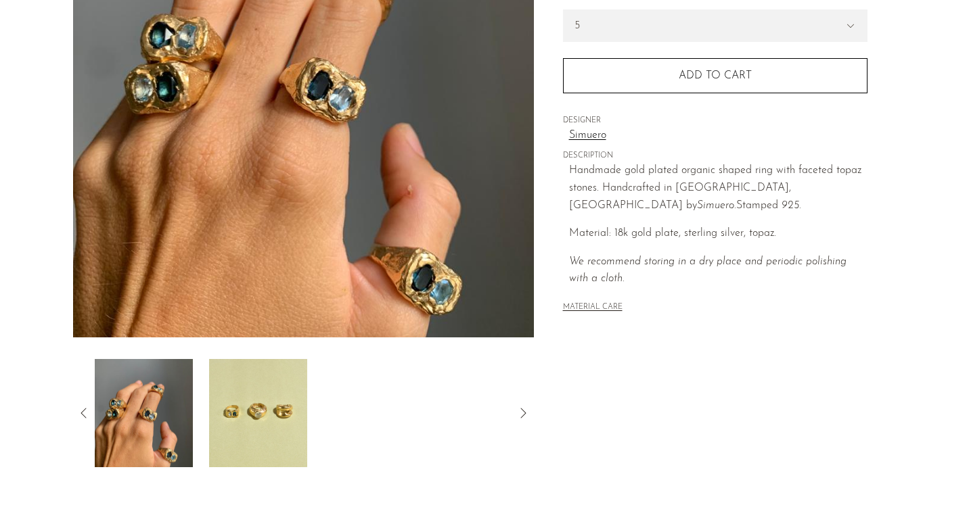
click at [274, 406] on img at bounding box center [258, 413] width 98 height 108
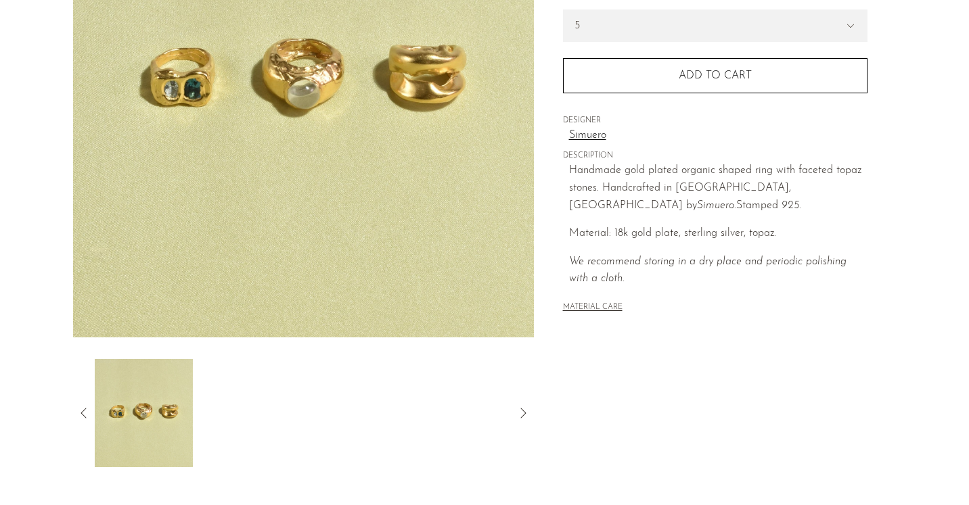
click at [84, 409] on icon at bounding box center [84, 413] width 16 height 16
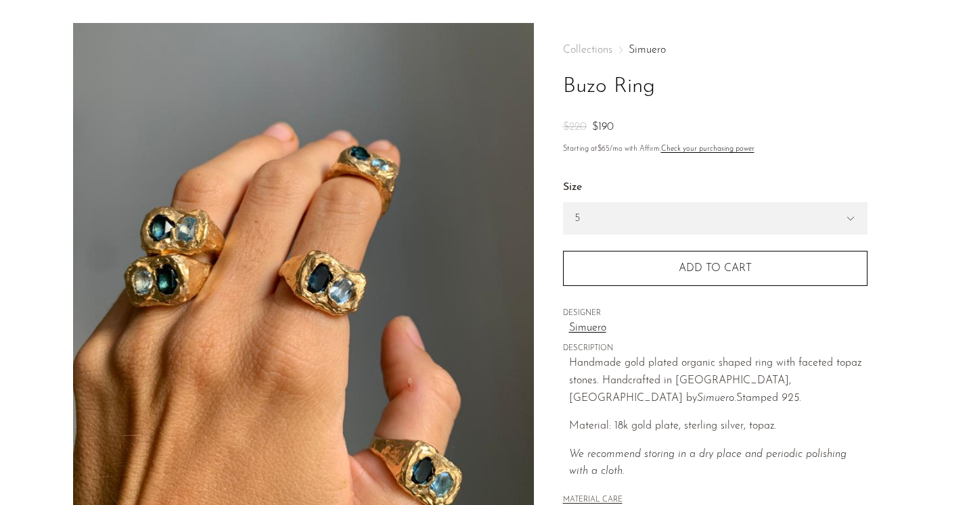
scroll to position [0, 0]
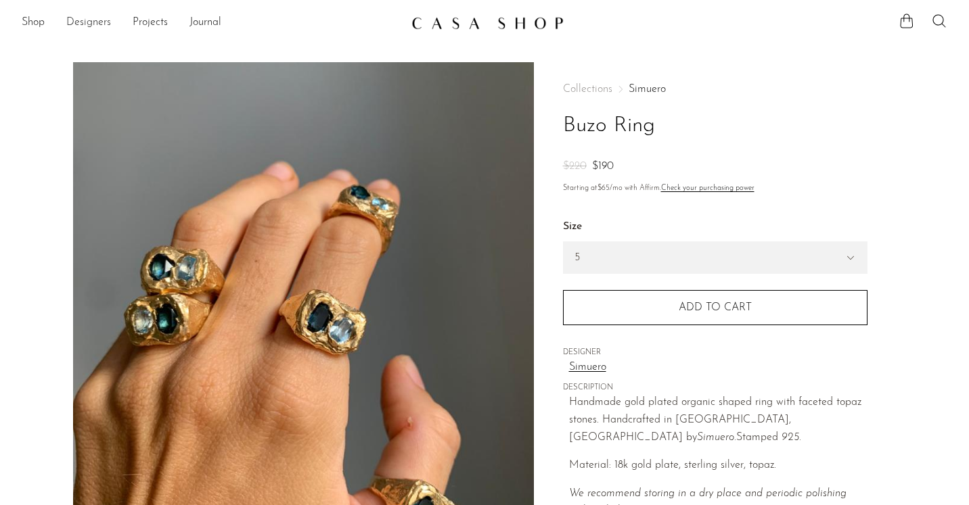
click at [85, 26] on link "Designers" at bounding box center [88, 23] width 45 height 18
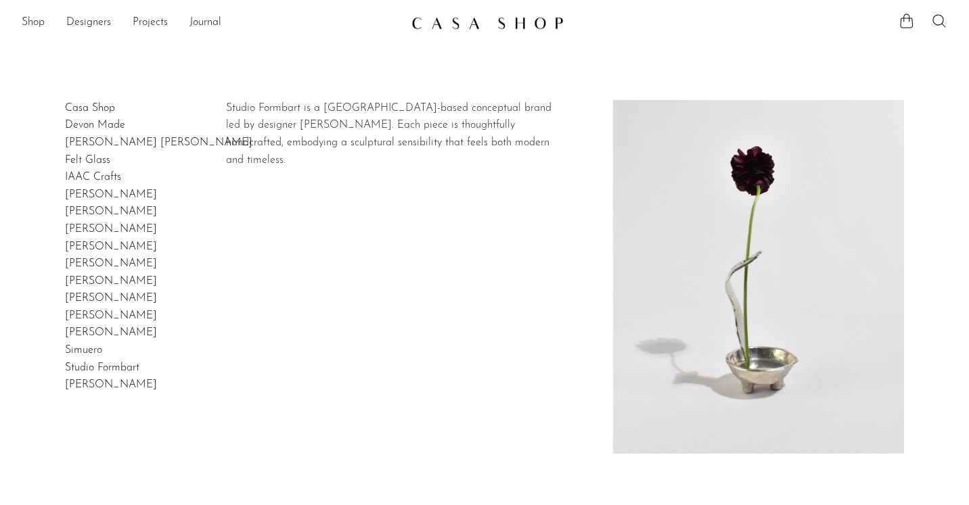
click at [104, 371] on link "Studio Formbart" at bounding box center [102, 368] width 74 height 11
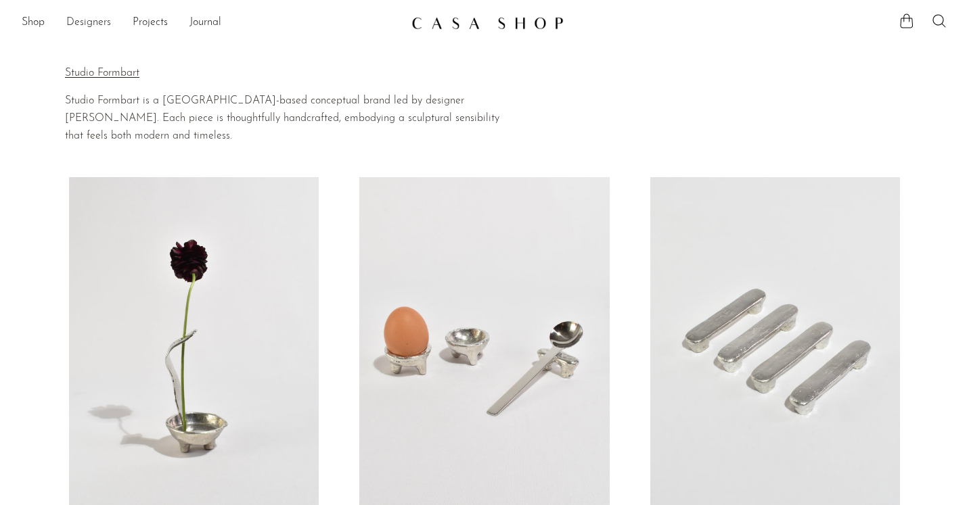
click at [83, 26] on link "Designers" at bounding box center [88, 23] width 45 height 18
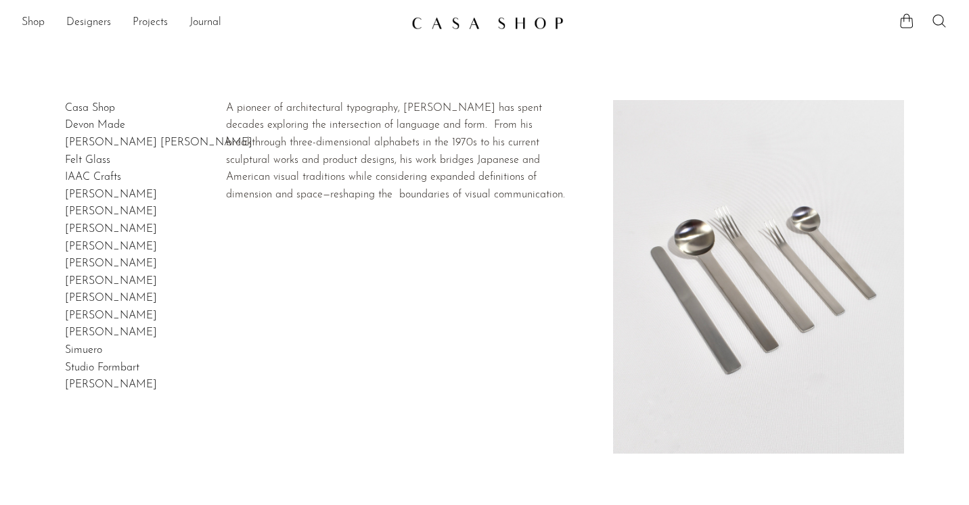
click at [110, 387] on link "Takenobu Igarashi" at bounding box center [111, 385] width 92 height 11
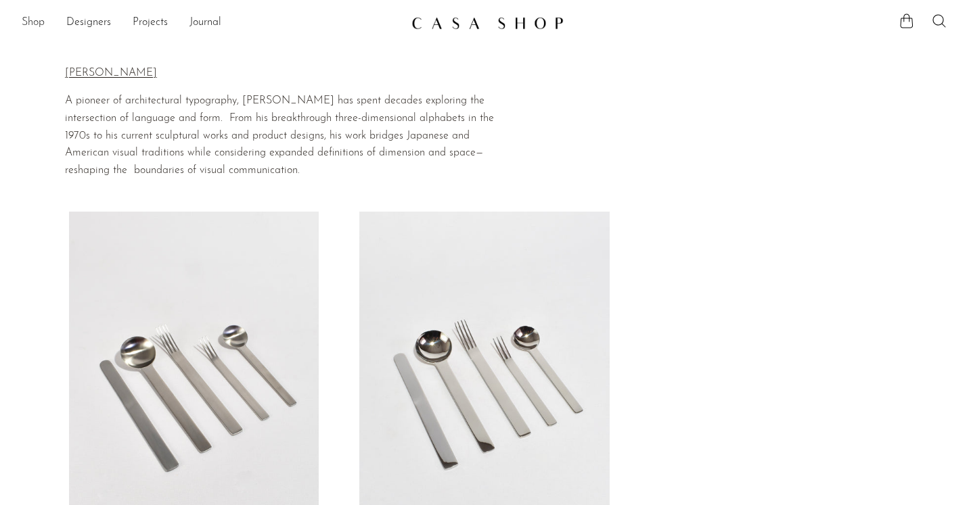
click at [33, 20] on link "Shop" at bounding box center [33, 23] width 23 height 18
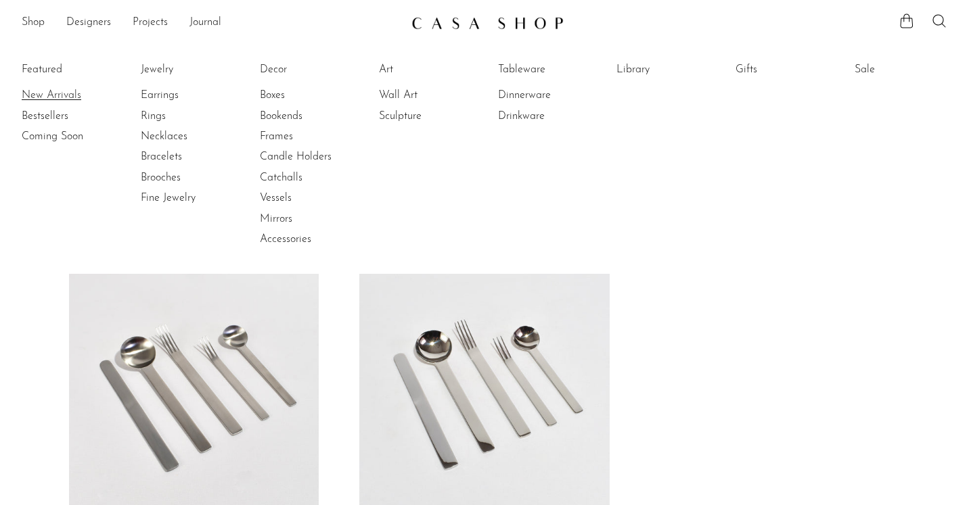
click at [58, 97] on link "New Arrivals" at bounding box center [72, 95] width 101 height 15
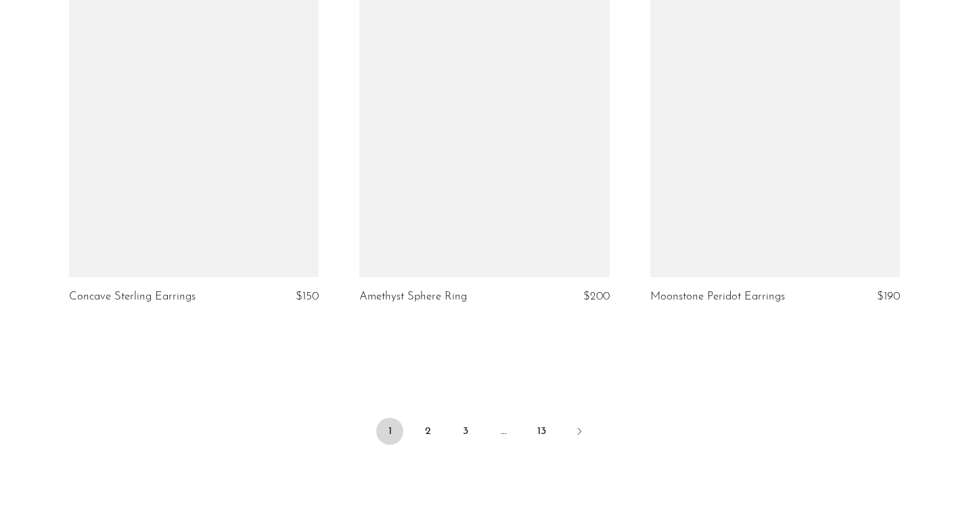
scroll to position [4749, 0]
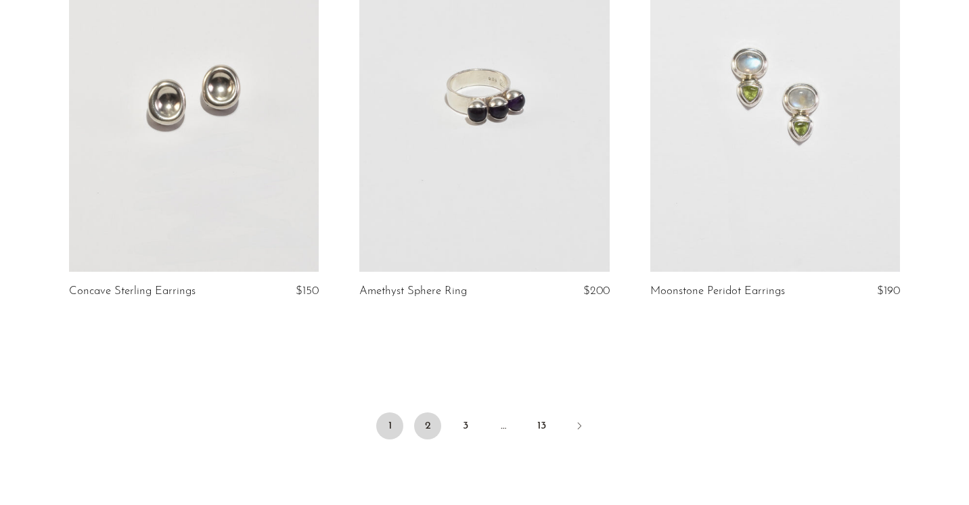
click at [428, 432] on link "2" at bounding box center [427, 426] width 27 height 27
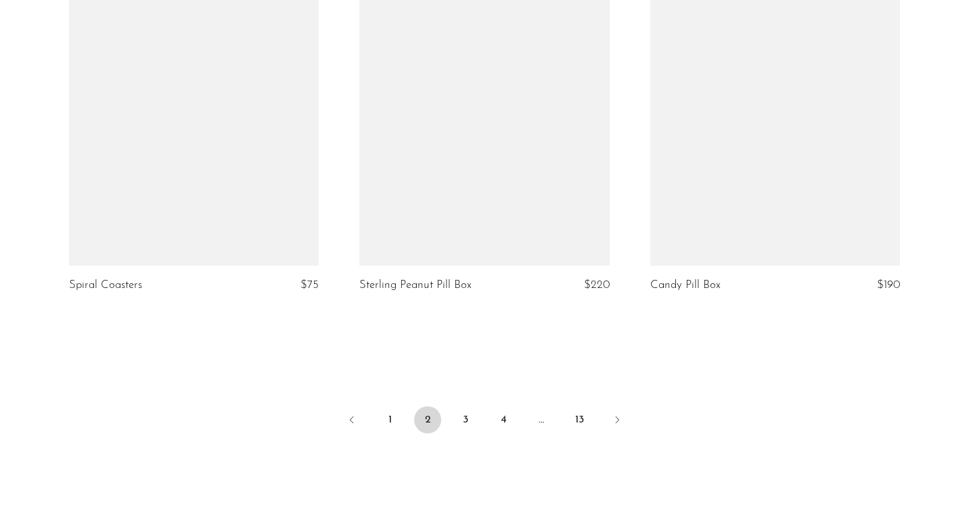
scroll to position [4789, 0]
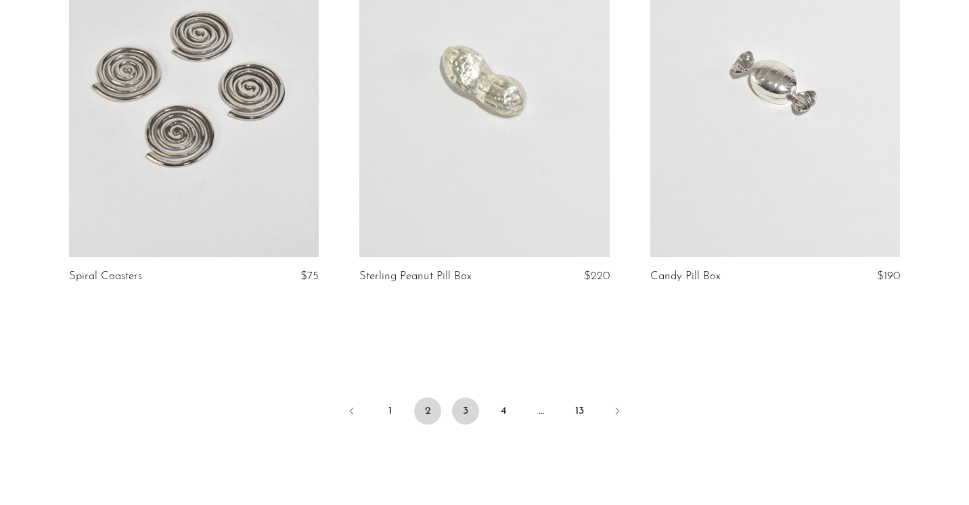
click at [465, 403] on link "3" at bounding box center [465, 411] width 27 height 27
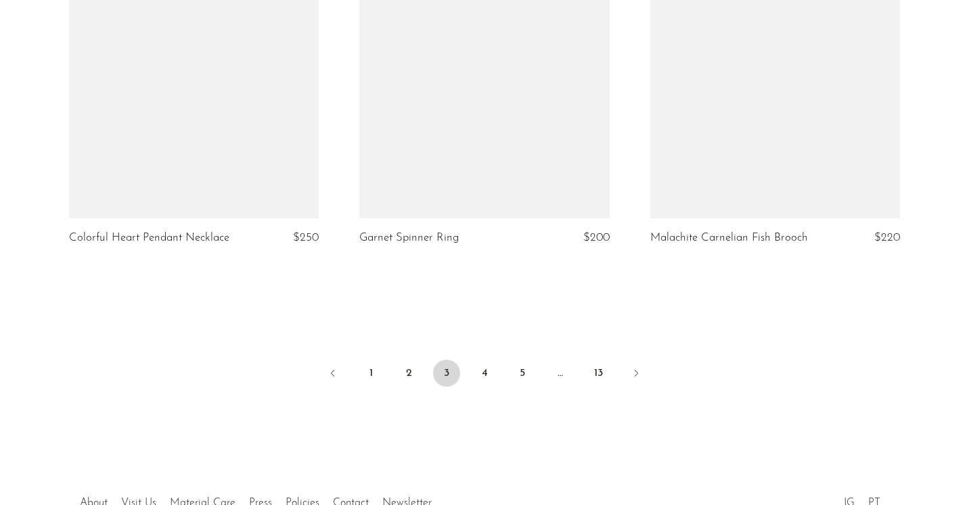
scroll to position [4820, 0]
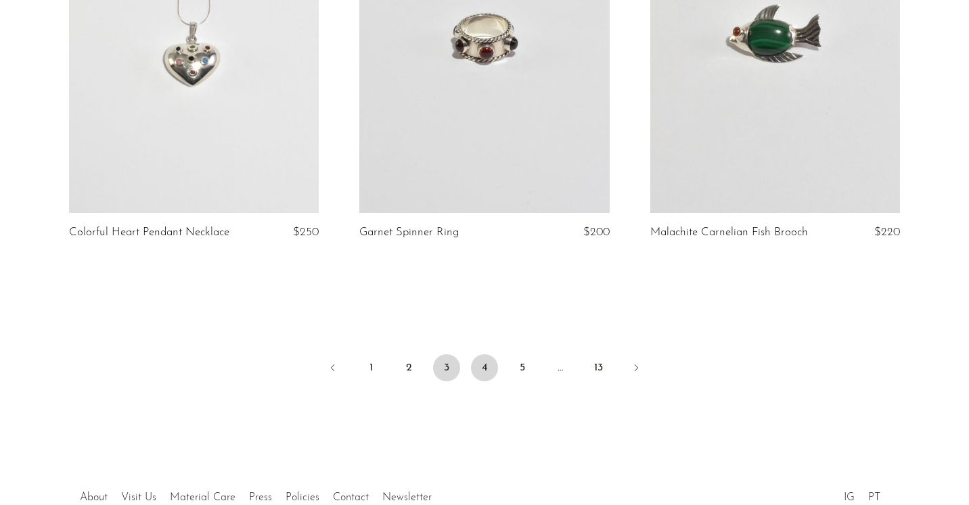
click at [489, 358] on link "4" at bounding box center [484, 368] width 27 height 27
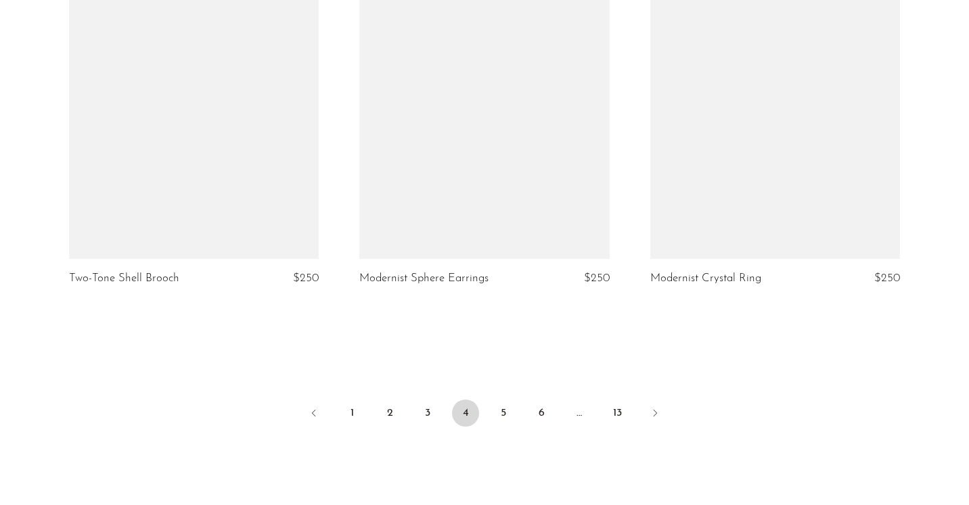
scroll to position [4763, 0]
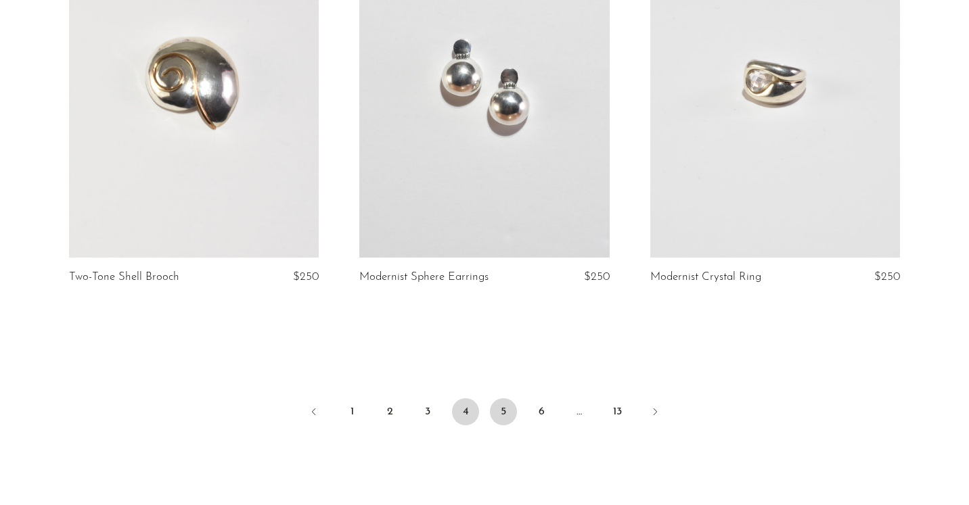
click at [503, 405] on link "5" at bounding box center [503, 412] width 27 height 27
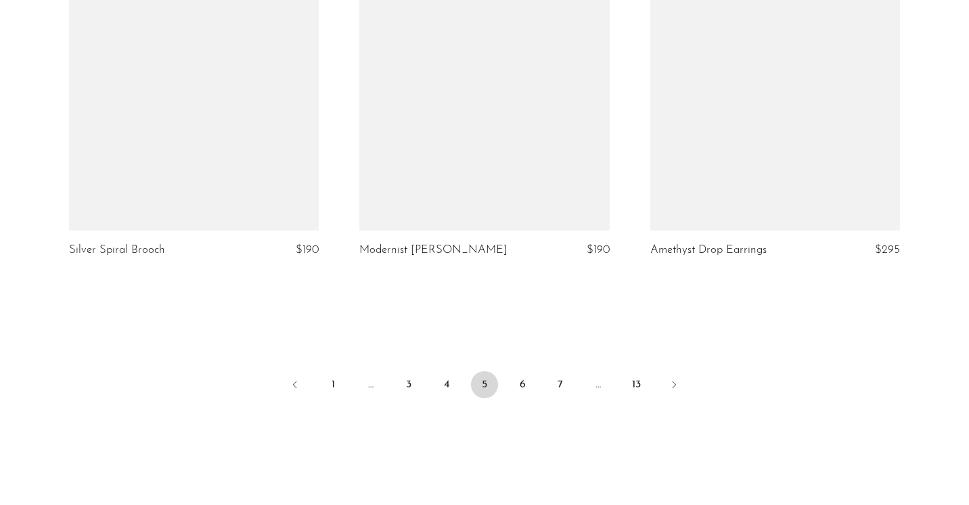
scroll to position [4825, 0]
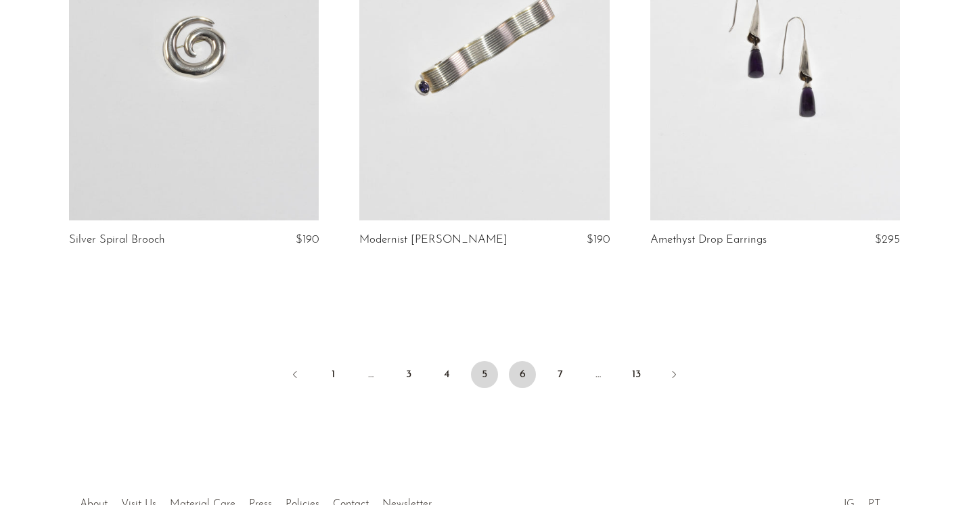
click at [520, 361] on link "6" at bounding box center [522, 374] width 27 height 27
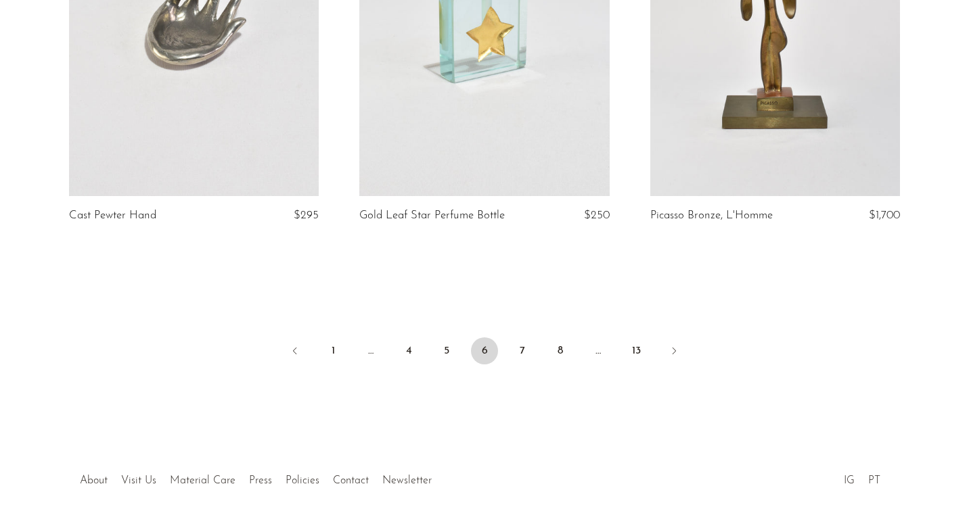
scroll to position [4838, 0]
click at [519, 351] on link "7" at bounding box center [522, 350] width 27 height 27
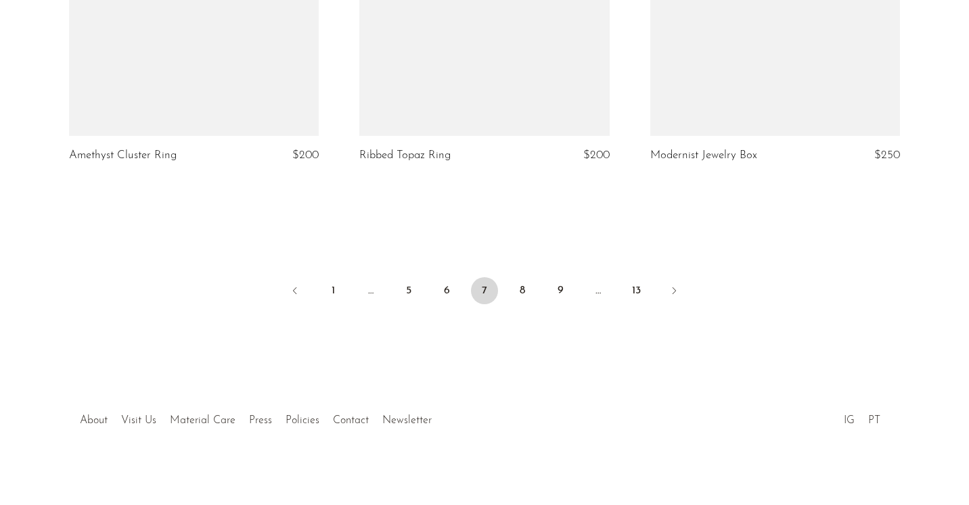
scroll to position [4848, 0]
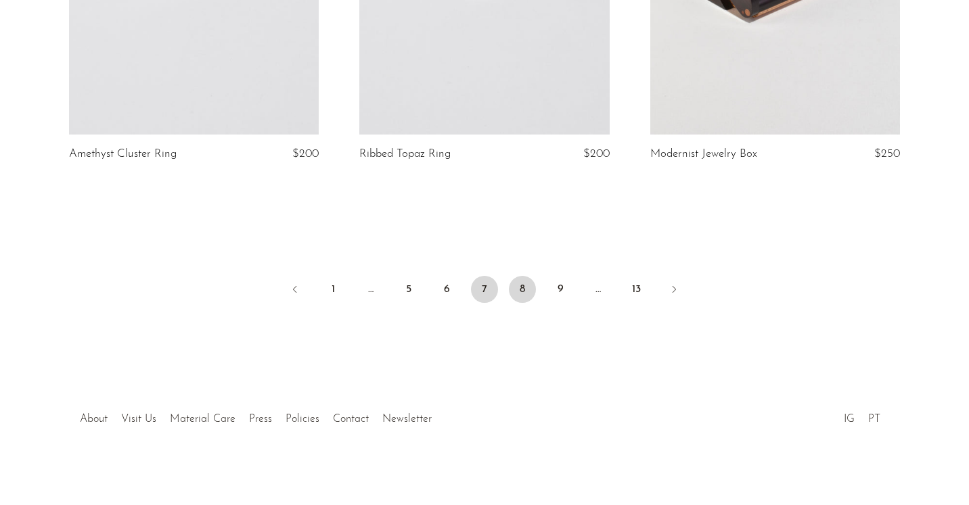
click at [532, 292] on link "8" at bounding box center [522, 289] width 27 height 27
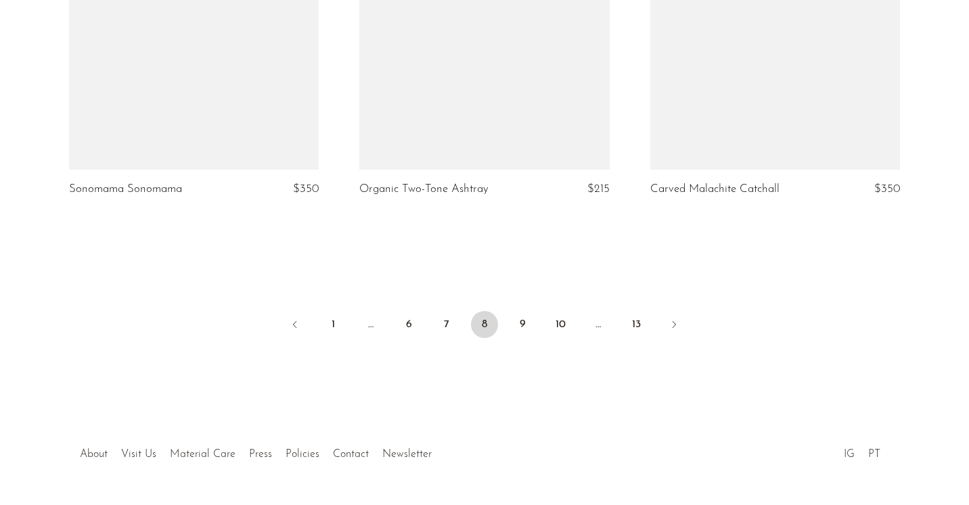
scroll to position [4853, 0]
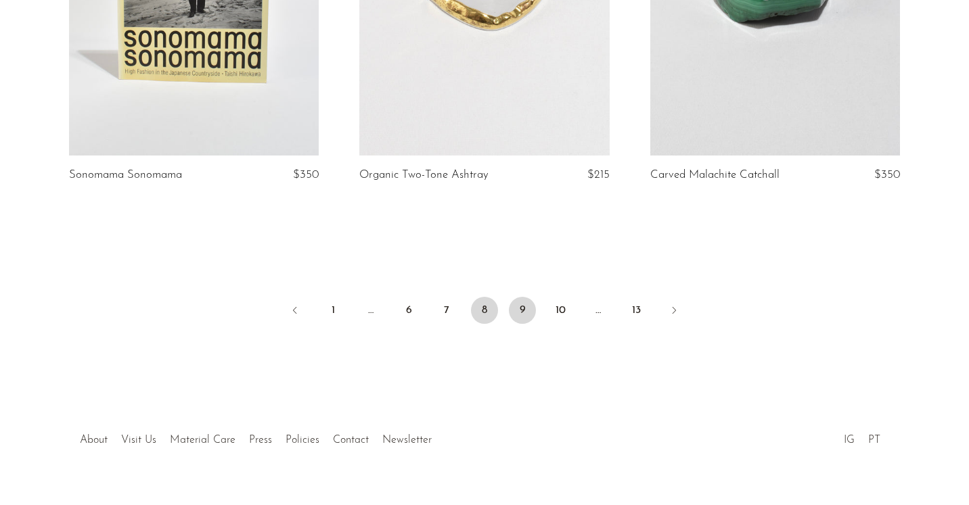
click at [528, 297] on link "9" at bounding box center [522, 310] width 27 height 27
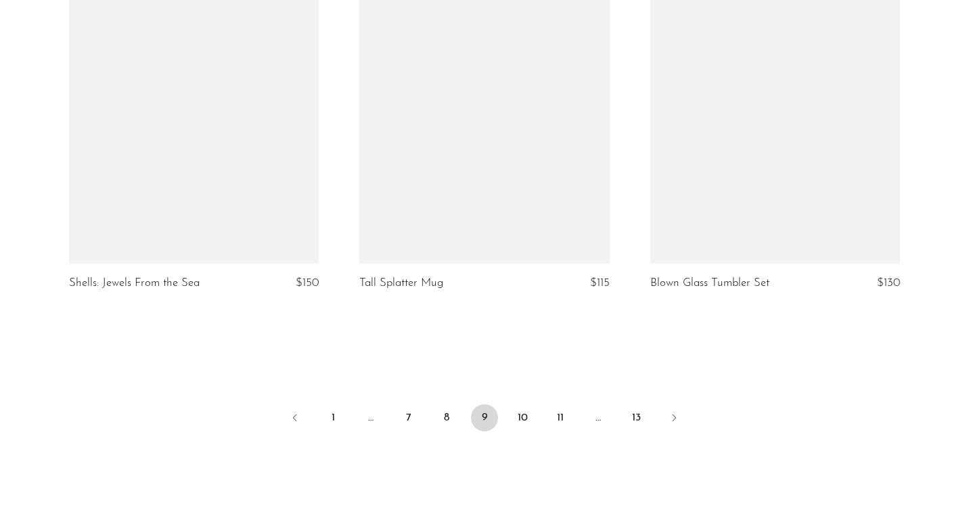
scroll to position [4743, 0]
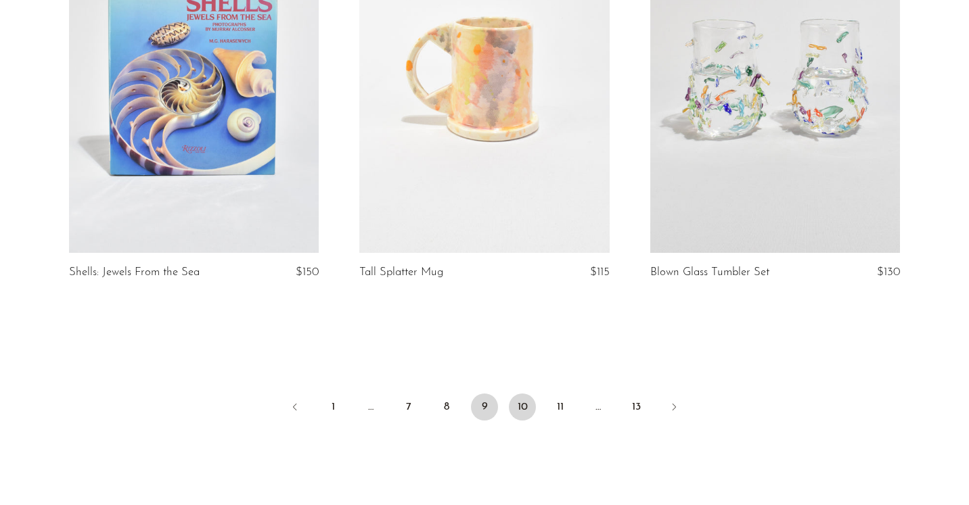
click at [525, 401] on link "10" at bounding box center [522, 407] width 27 height 27
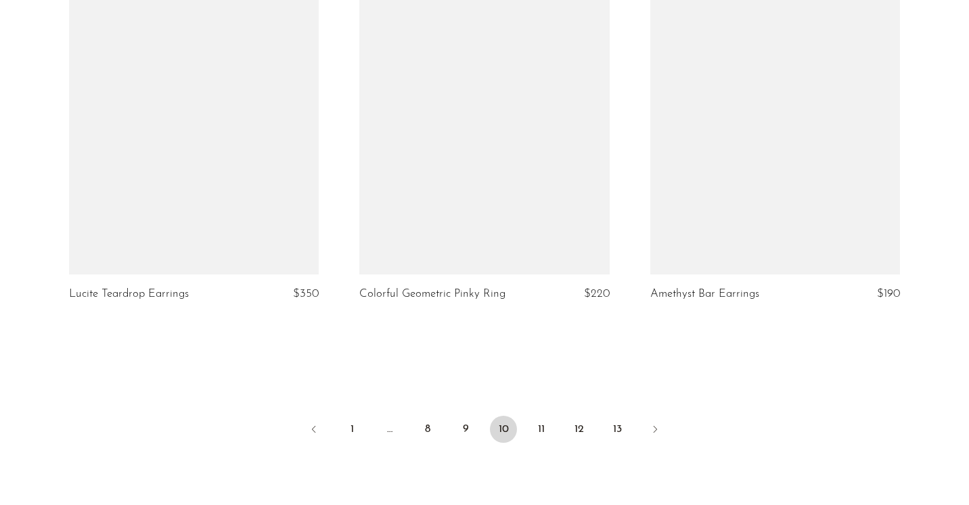
scroll to position [4740, 0]
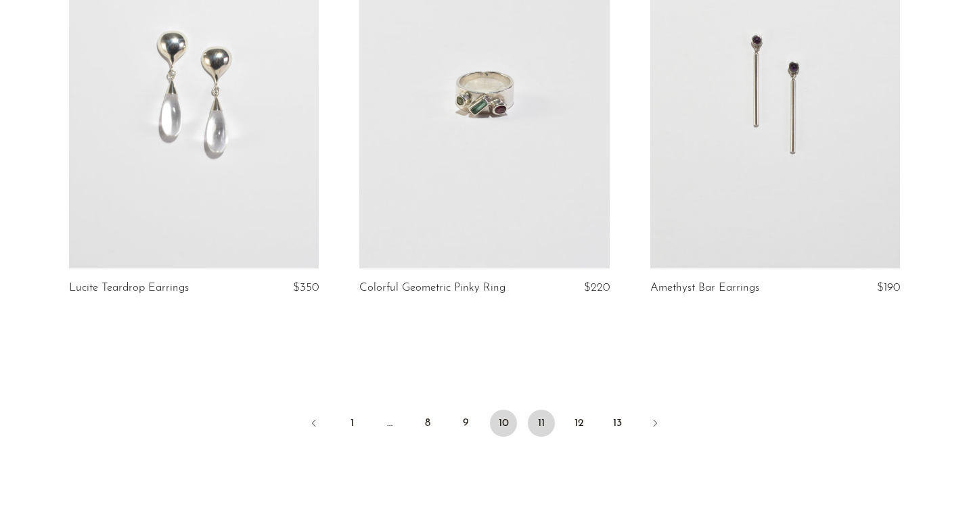
click at [542, 427] on link "11" at bounding box center [541, 423] width 27 height 27
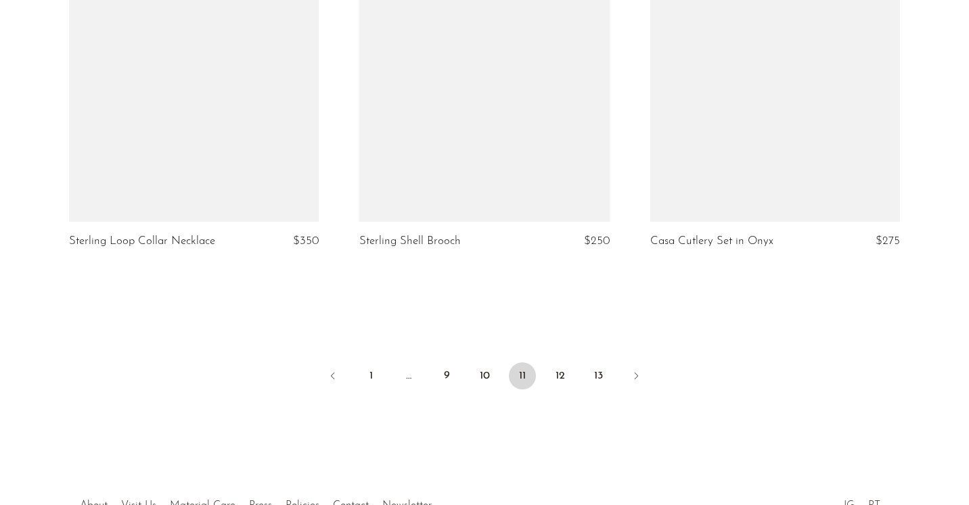
scroll to position [4890, 0]
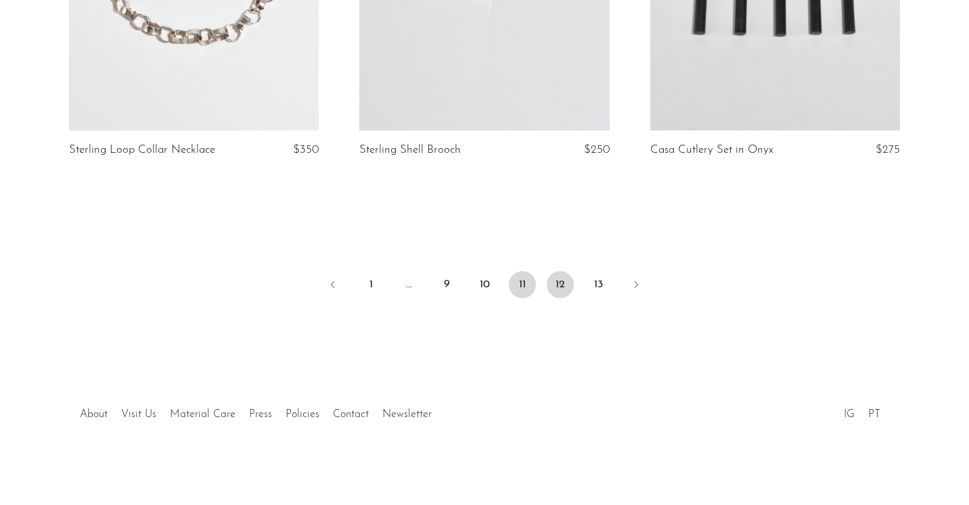
click at [559, 290] on link "12" at bounding box center [560, 284] width 27 height 27
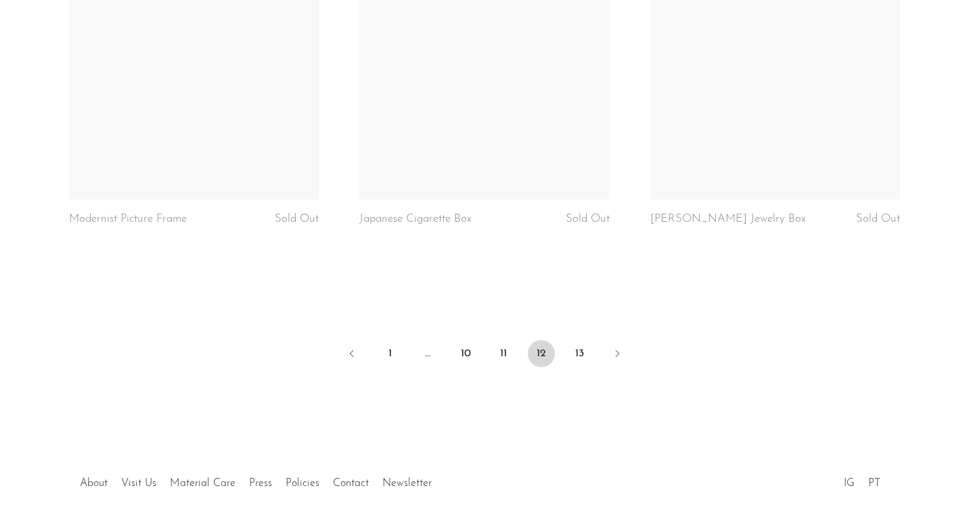
scroll to position [4823, 0]
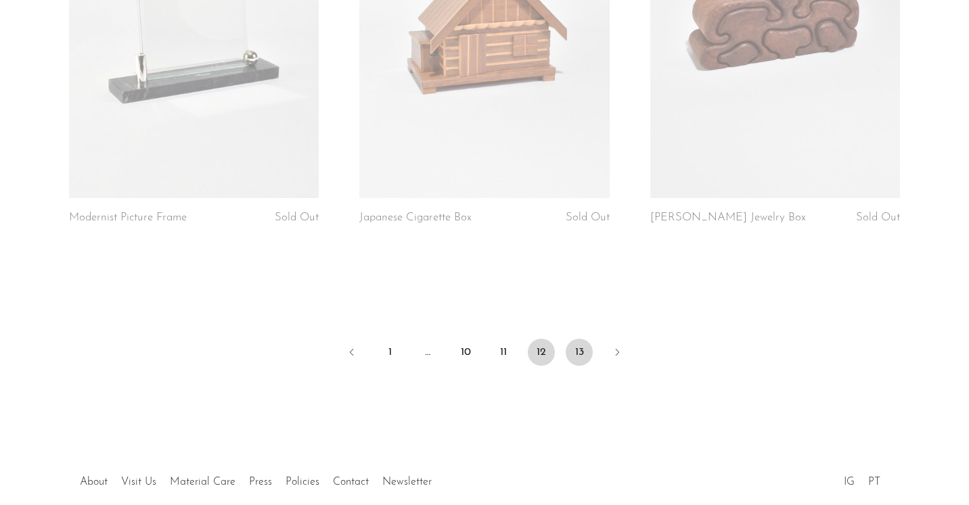
click at [579, 339] on link "13" at bounding box center [579, 352] width 27 height 27
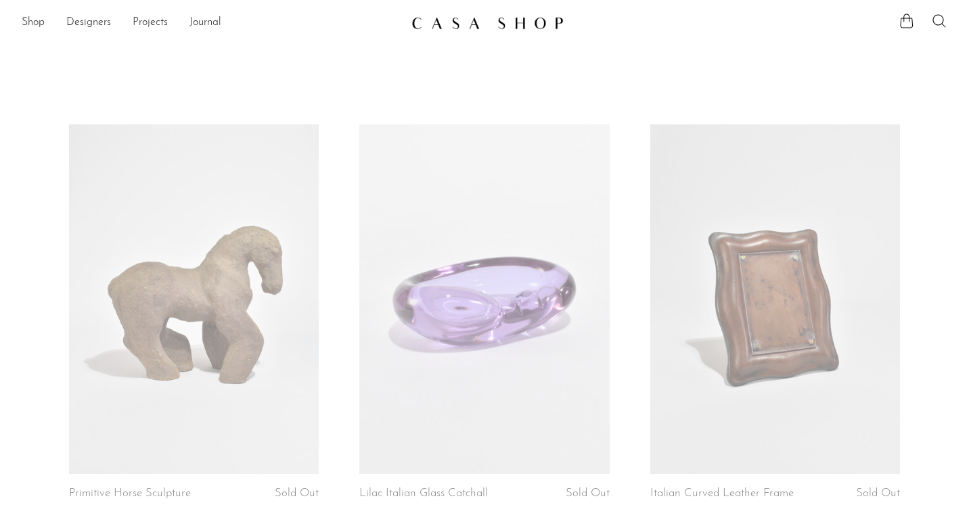
click at [477, 17] on img at bounding box center [487, 23] width 152 height 14
